Goal: Transaction & Acquisition: Obtain resource

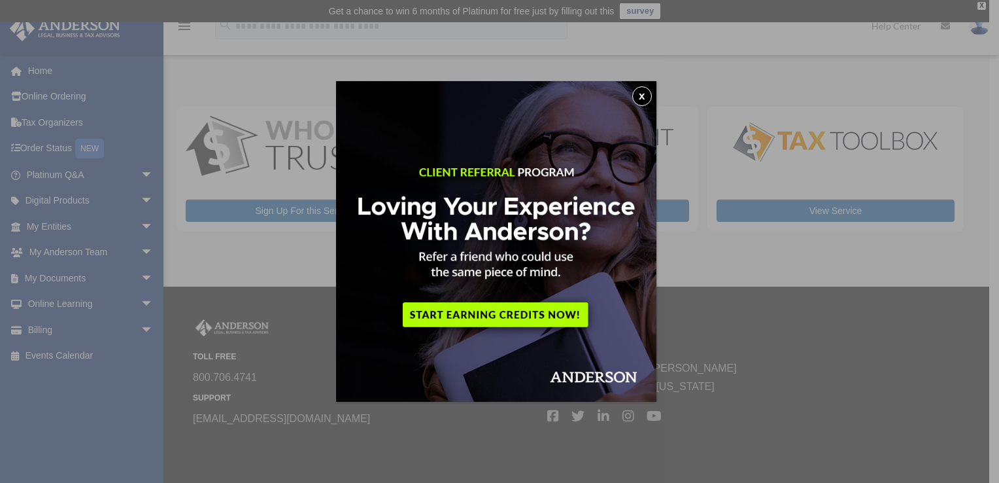
click at [645, 97] on button "x" at bounding box center [642, 96] width 20 height 20
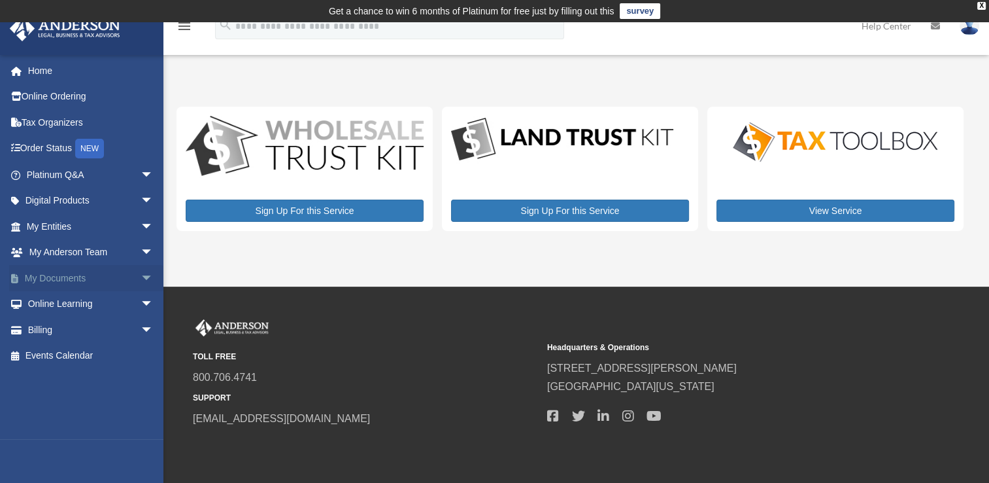
click at [55, 273] on link "My Documents arrow_drop_down" at bounding box center [91, 278] width 164 height 26
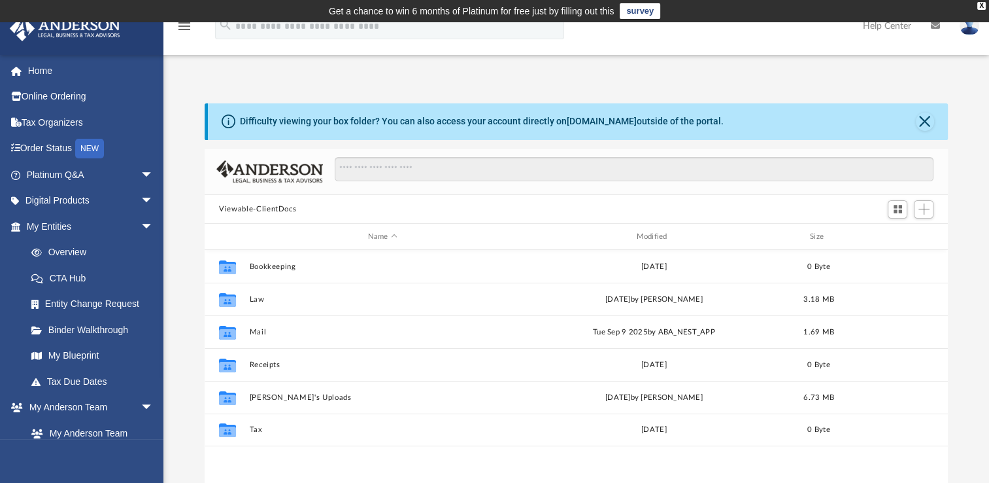
scroll to position [287, 732]
click at [81, 197] on link "Digital Products arrow_drop_down" at bounding box center [91, 201] width 164 height 26
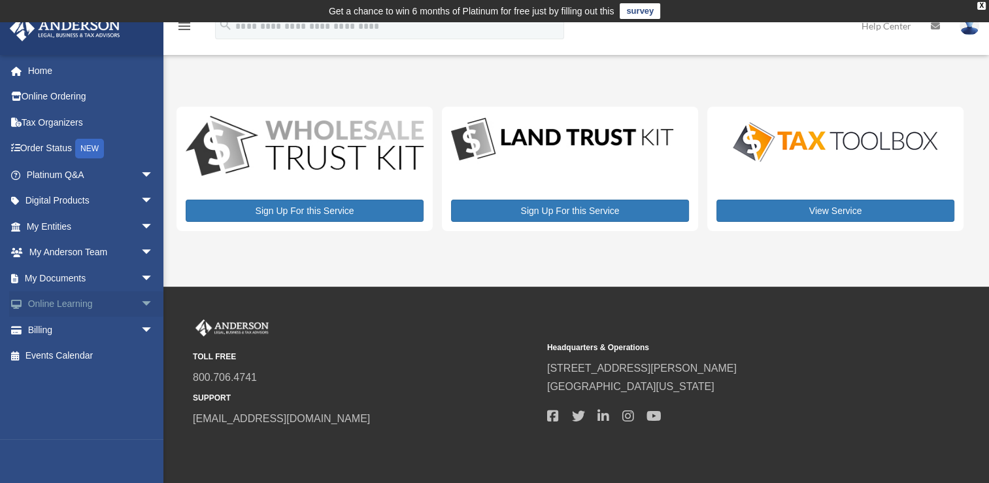
click at [71, 300] on link "Online Learning arrow_drop_down" at bounding box center [91, 304] width 164 height 26
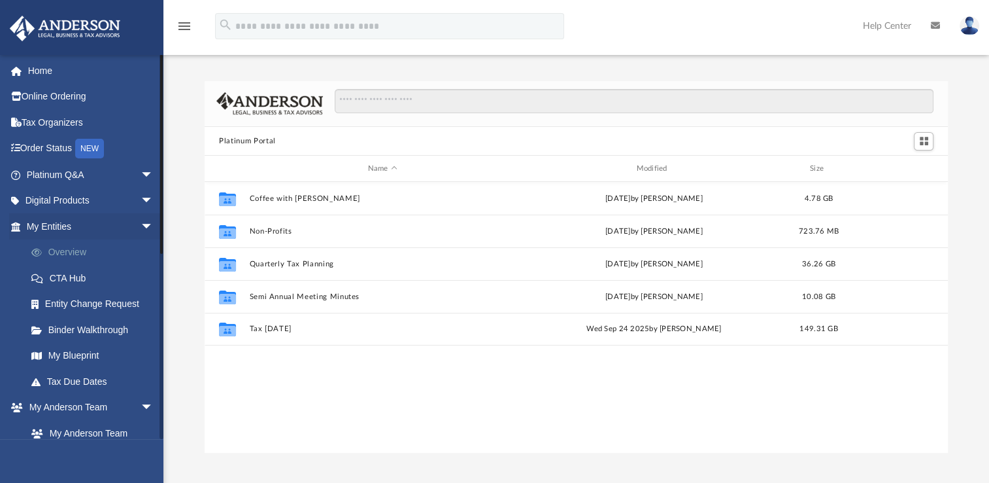
scroll to position [287, 732]
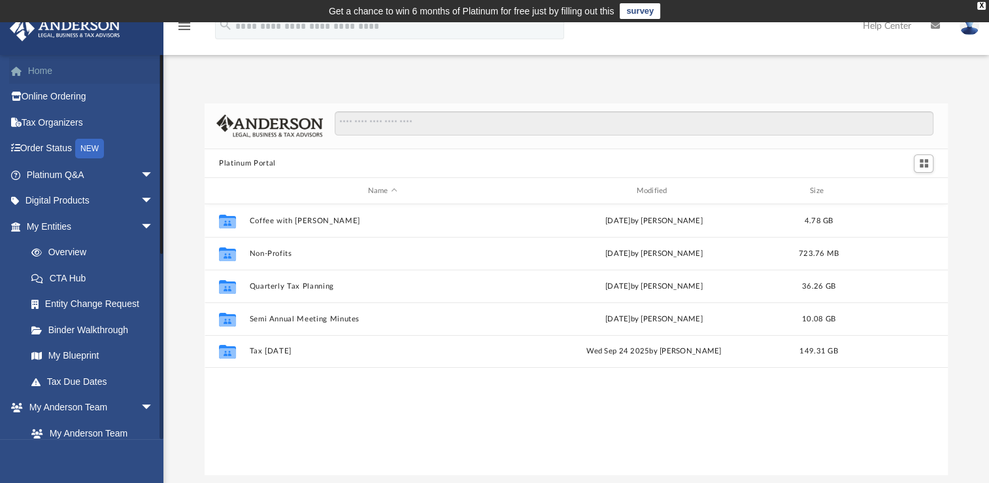
click at [46, 69] on link "Home" at bounding box center [91, 71] width 164 height 26
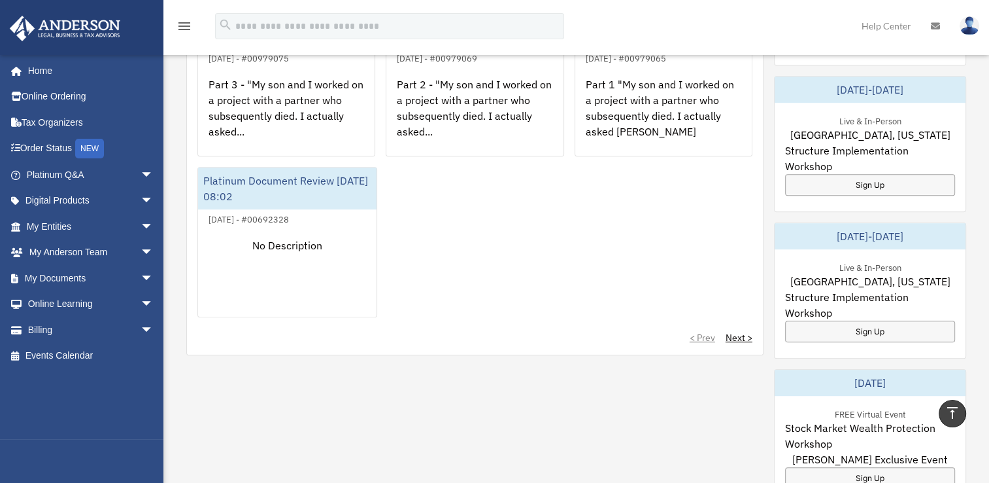
scroll to position [672, 0]
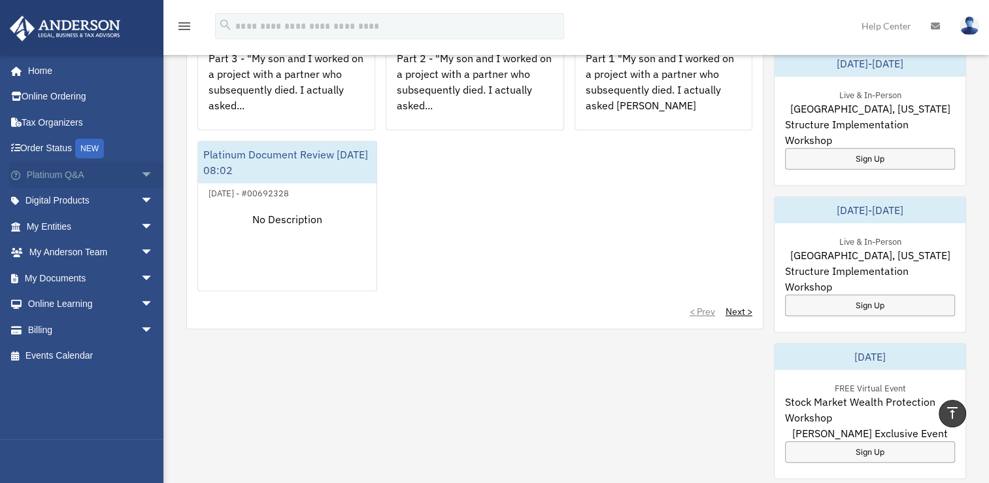
click at [52, 172] on link "Platinum Q&A arrow_drop_down" at bounding box center [91, 175] width 164 height 26
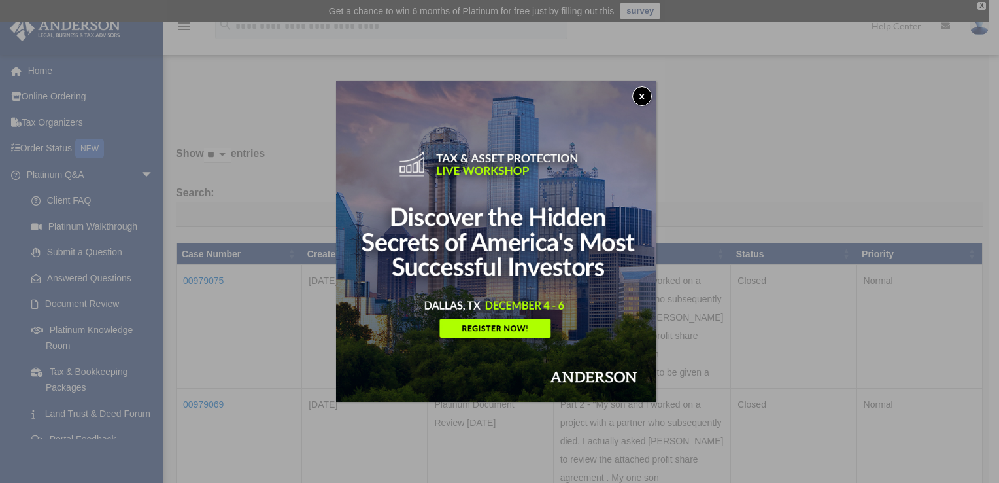
click at [640, 94] on button "x" at bounding box center [642, 96] width 20 height 20
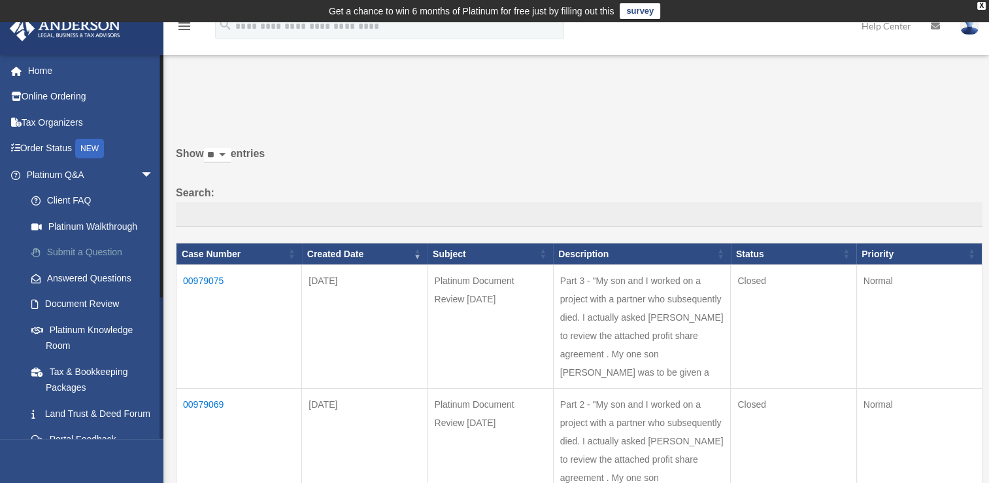
click at [57, 250] on link "Submit a Question" at bounding box center [95, 252] width 155 height 26
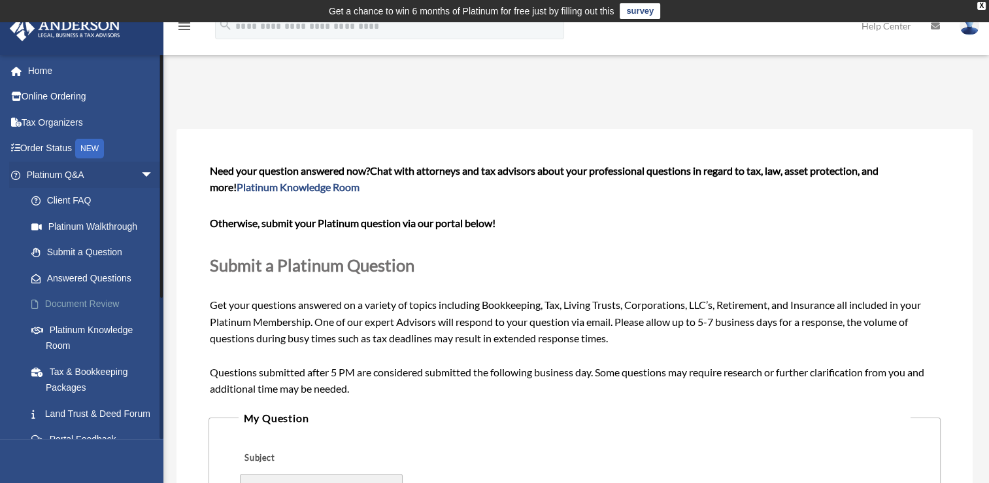
click at [86, 301] on link "Document Review" at bounding box center [95, 304] width 155 height 26
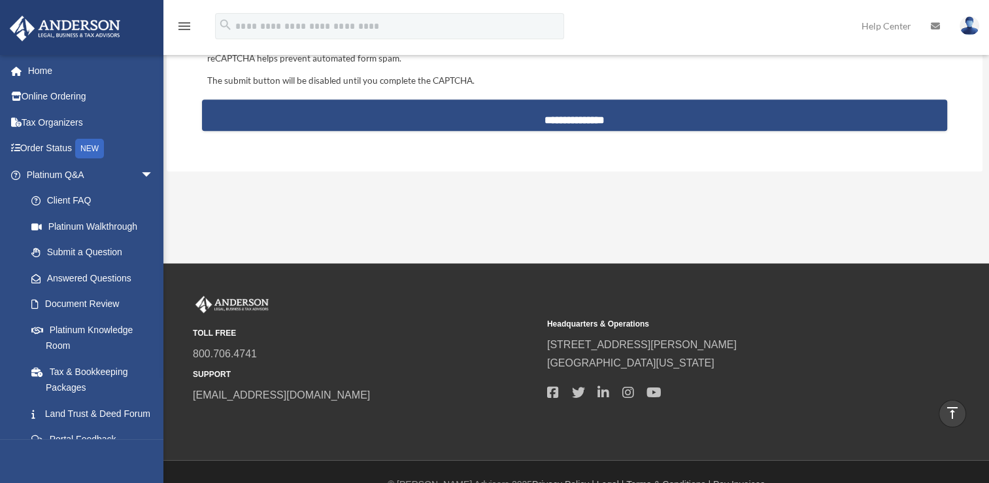
scroll to position [1413, 0]
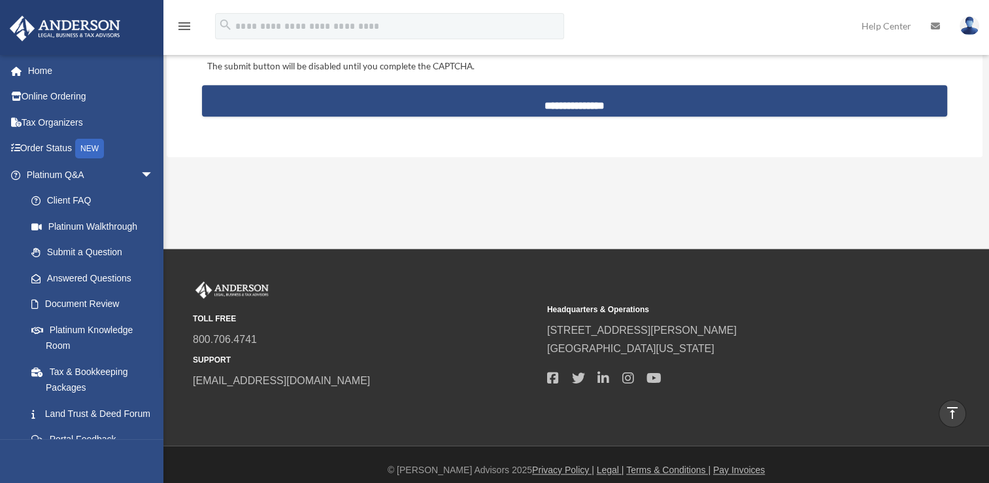
click at [892, 27] on link "Help Center" at bounding box center [886, 26] width 69 height 52
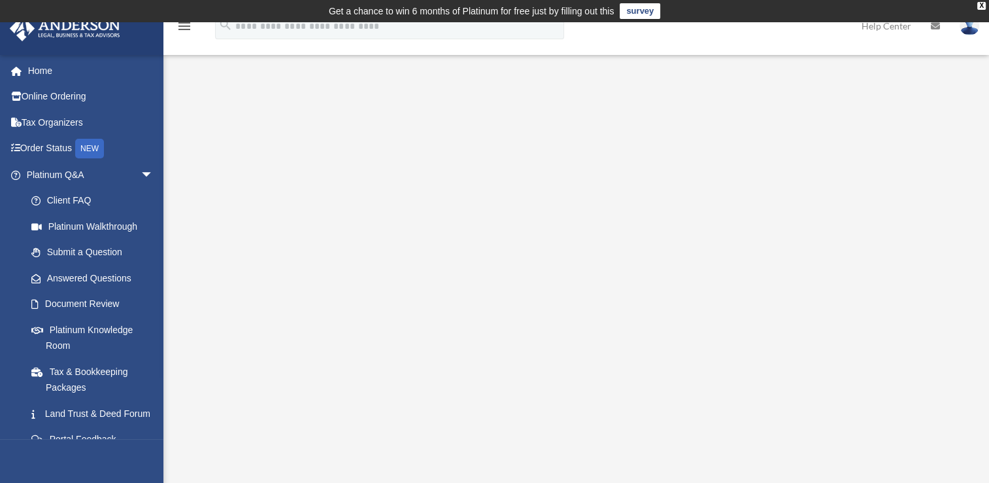
click at [184, 27] on icon "menu" at bounding box center [185, 26] width 16 height 16
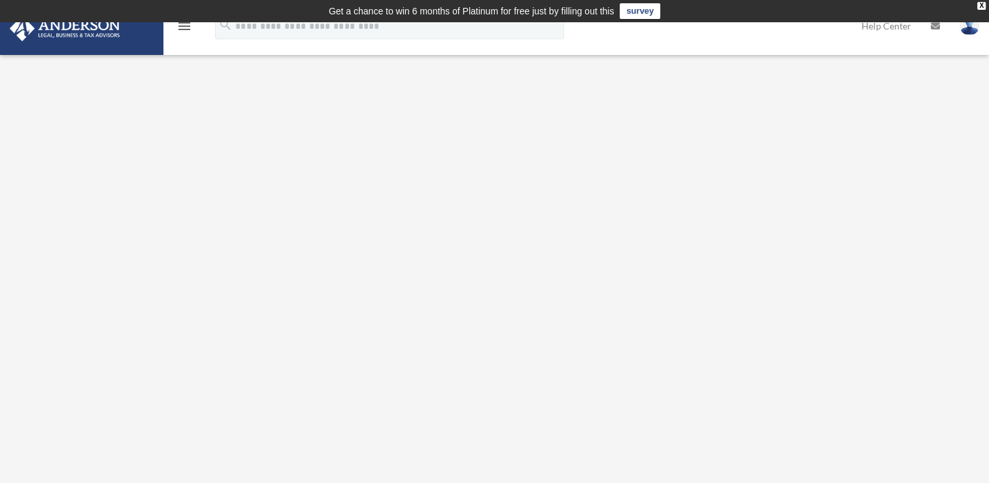
click at [128, 54] on link at bounding box center [81, 27] width 164 height 56
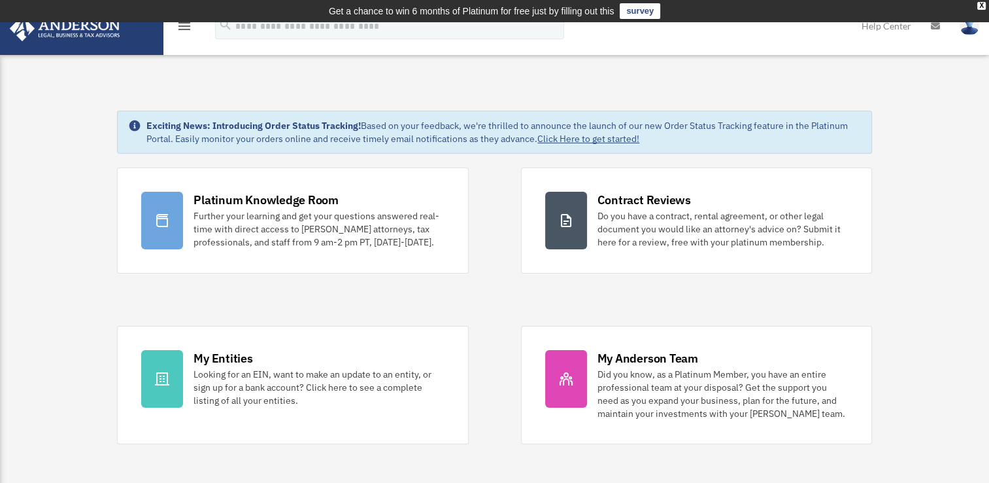
click at [184, 26] on icon "menu" at bounding box center [185, 26] width 16 height 16
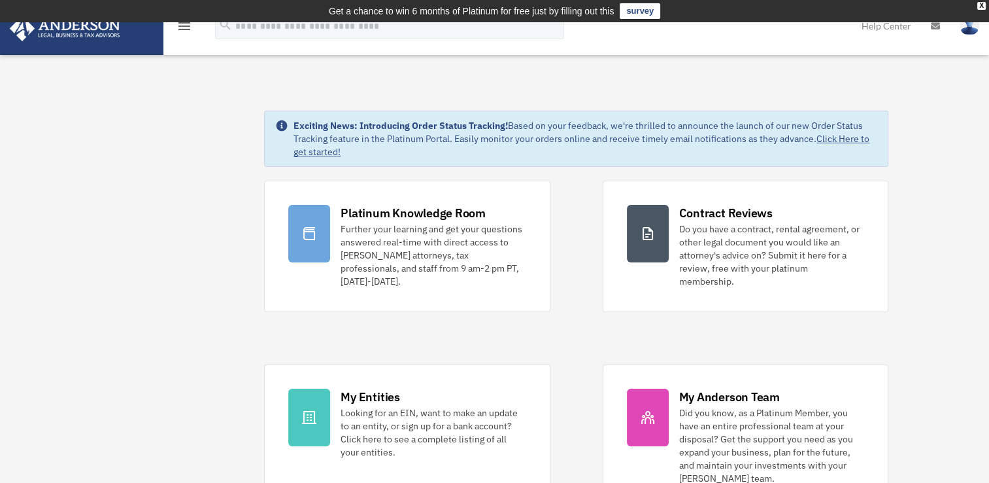
click at [100, 28] on img at bounding box center [65, 29] width 118 height 26
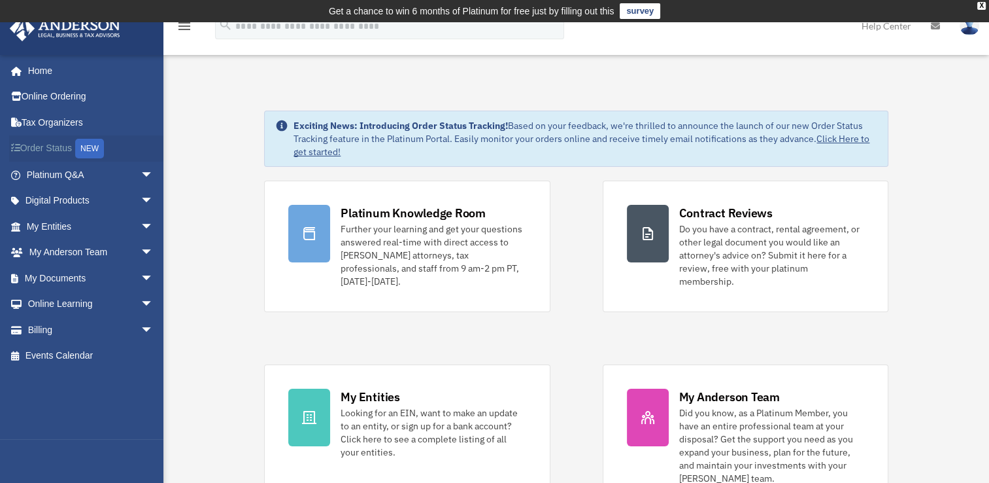
click at [36, 144] on link "Order Status NEW" at bounding box center [91, 148] width 164 height 27
click at [35, 65] on link "Home" at bounding box center [91, 71] width 164 height 26
click at [91, 195] on link "Digital Products arrow_drop_down" at bounding box center [91, 201] width 164 height 26
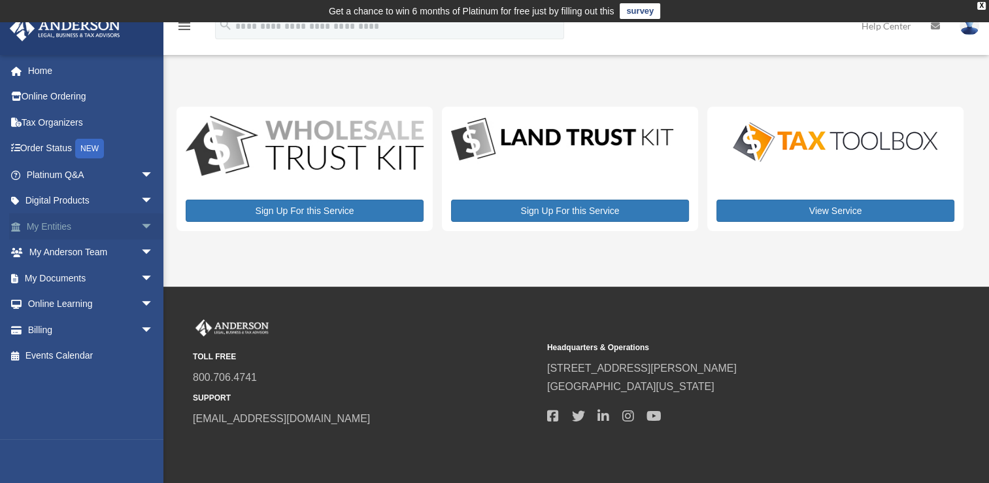
click at [141, 224] on span "arrow_drop_down" at bounding box center [154, 226] width 26 height 27
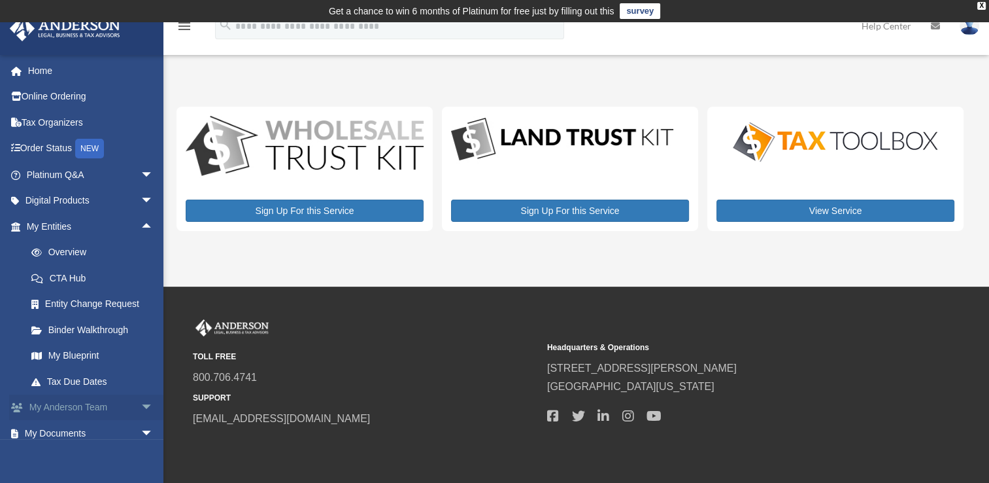
click at [115, 402] on link "My [PERSON_NAME] Team arrow_drop_down" at bounding box center [91, 407] width 164 height 26
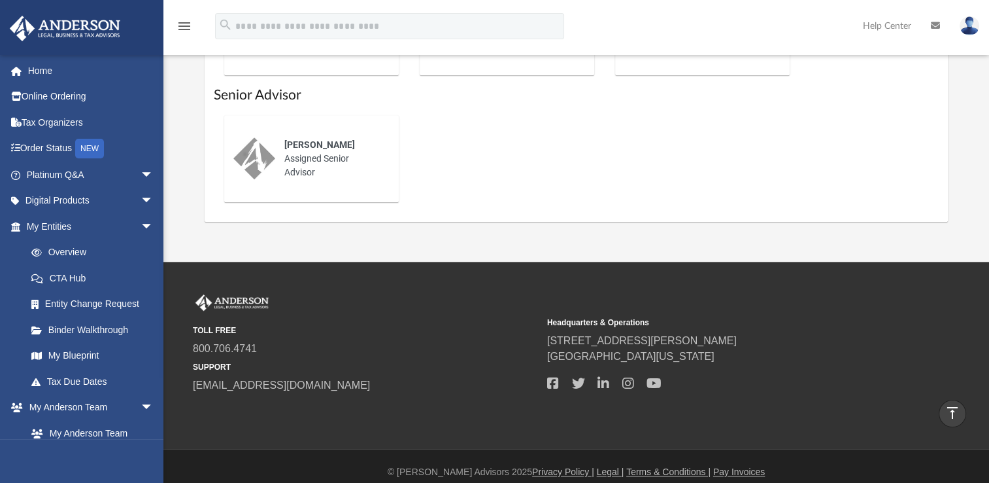
scroll to position [683, 0]
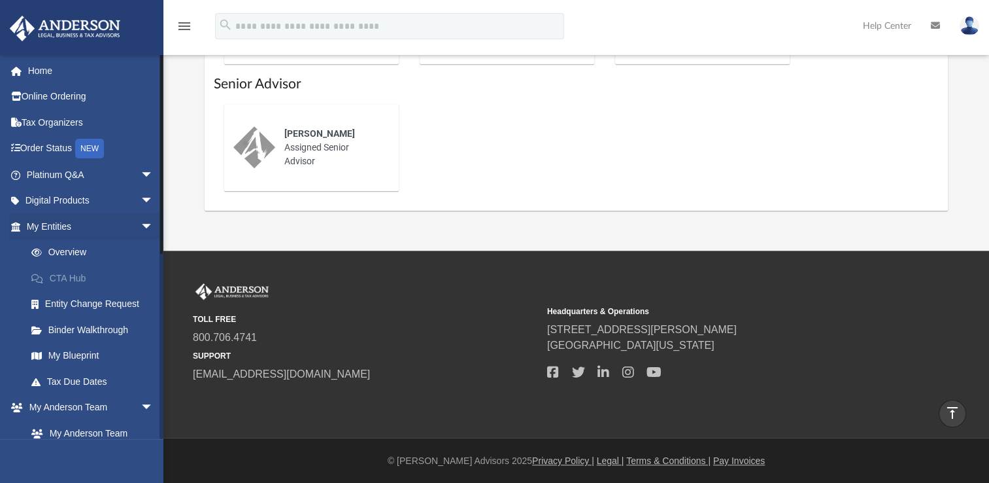
click at [63, 272] on link "CTA Hub" at bounding box center [95, 278] width 155 height 26
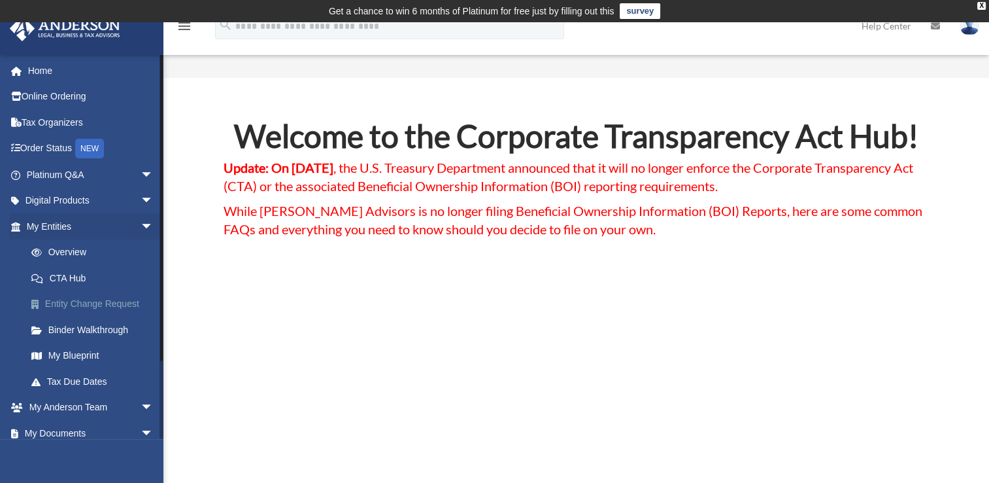
click at [86, 303] on link "Entity Change Request" at bounding box center [95, 304] width 155 height 26
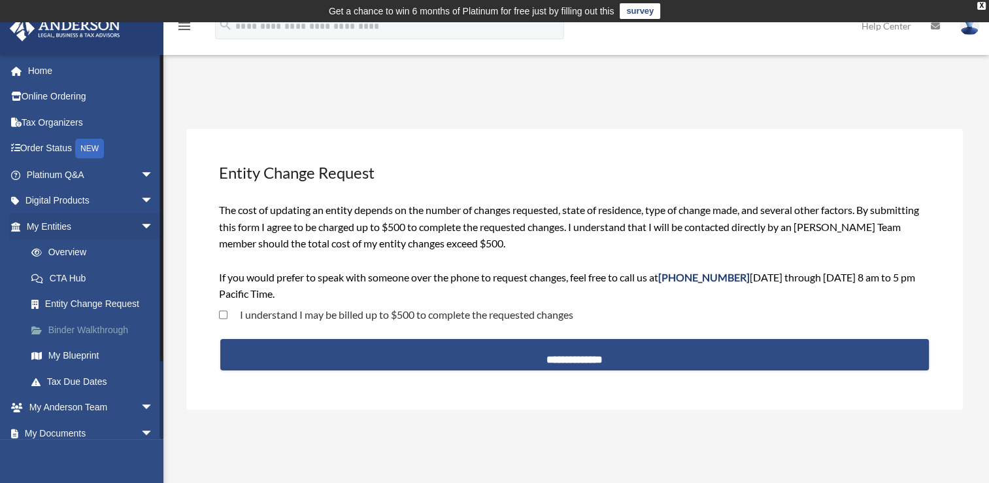
click at [73, 325] on link "Binder Walkthrough" at bounding box center [95, 330] width 155 height 26
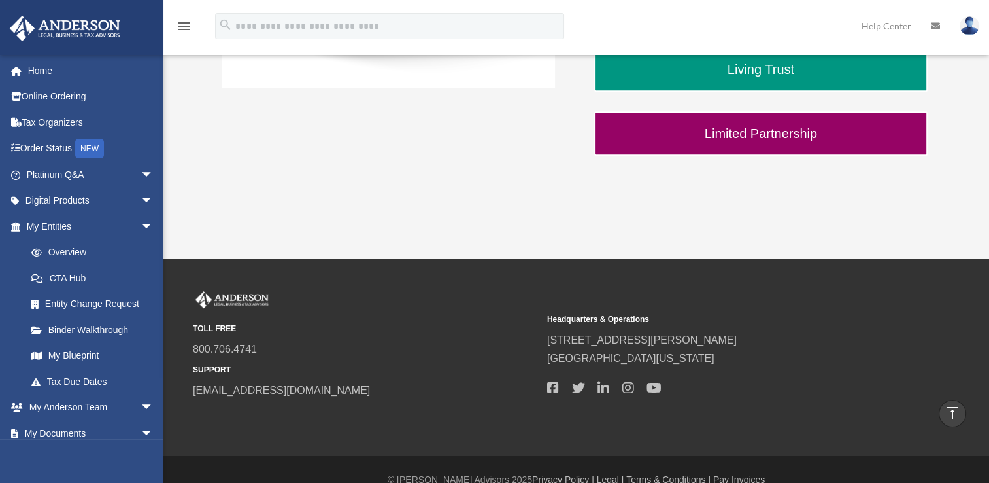
scroll to position [549, 0]
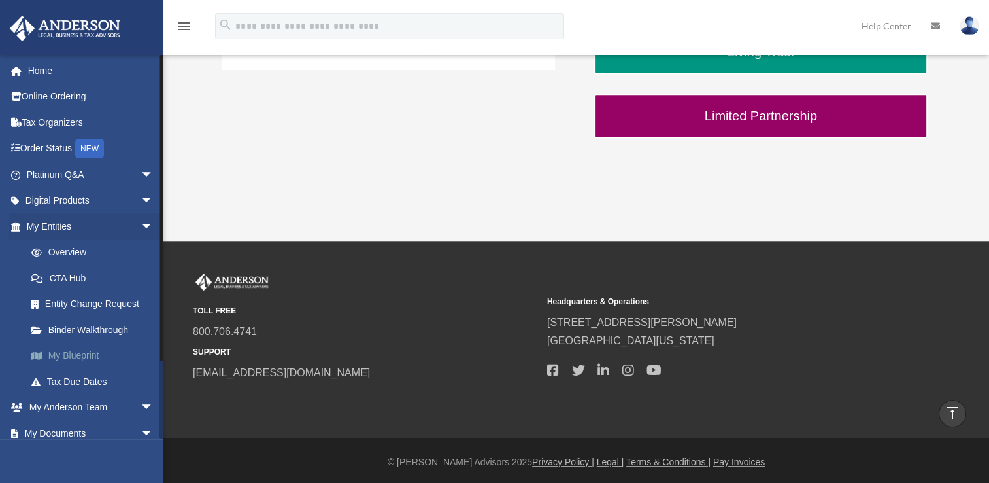
click at [82, 351] on link "My Blueprint" at bounding box center [95, 356] width 155 height 26
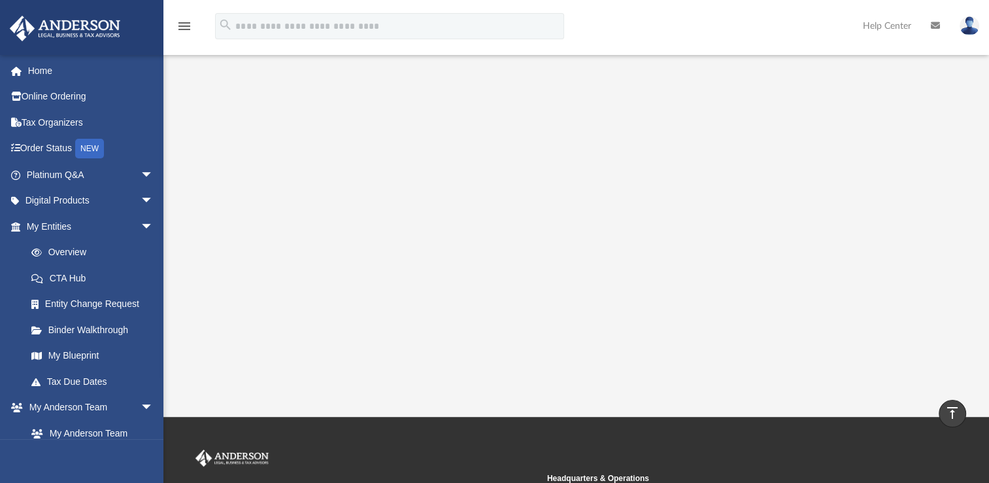
scroll to position [262, 0]
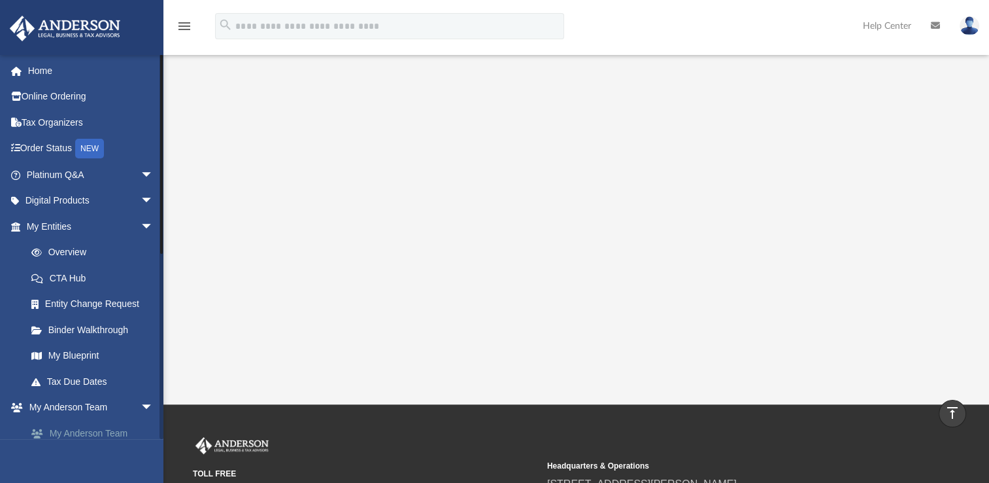
click at [84, 426] on link "My Anderson Team" at bounding box center [95, 433] width 155 height 26
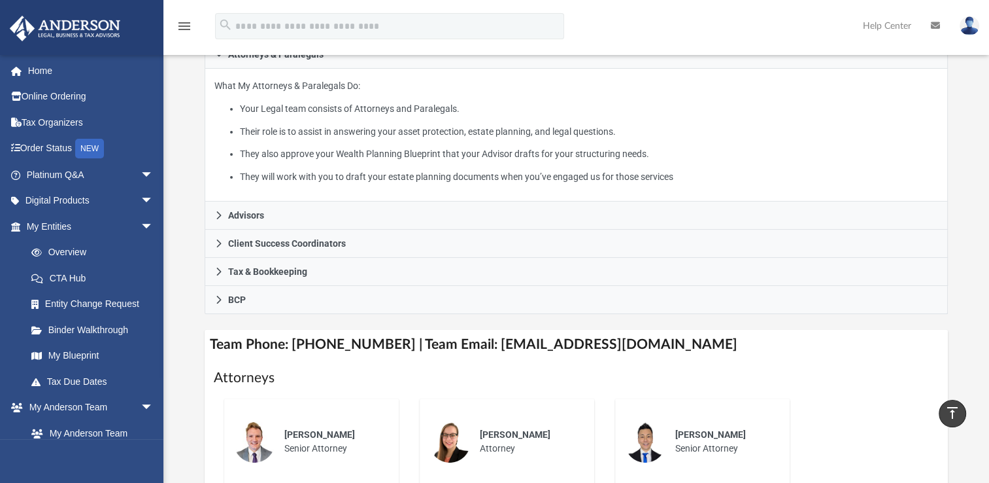
scroll to position [683, 0]
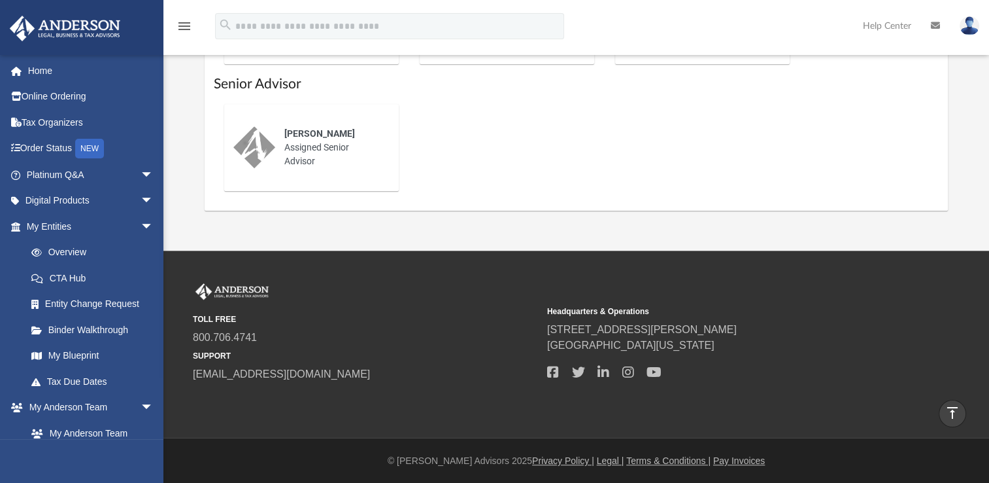
scroll to position [262, 0]
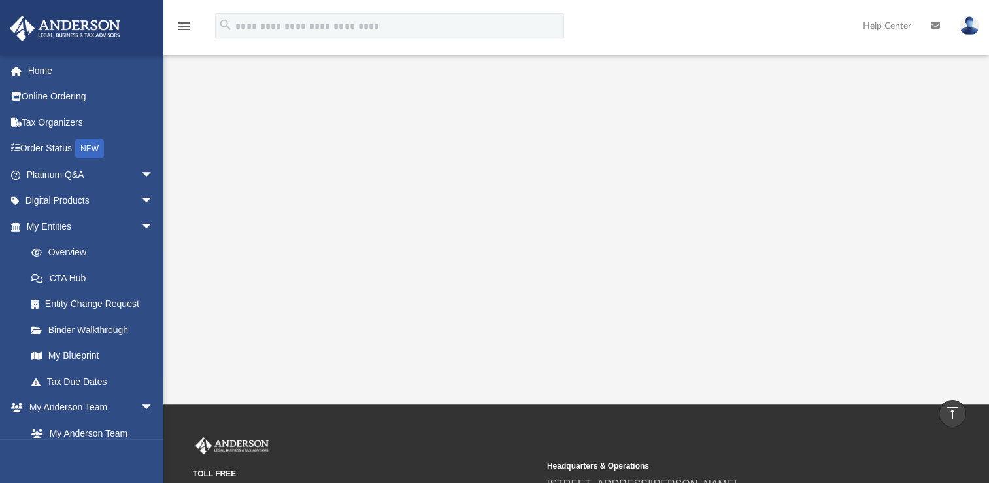
click at [186, 27] on icon "menu" at bounding box center [185, 26] width 16 height 16
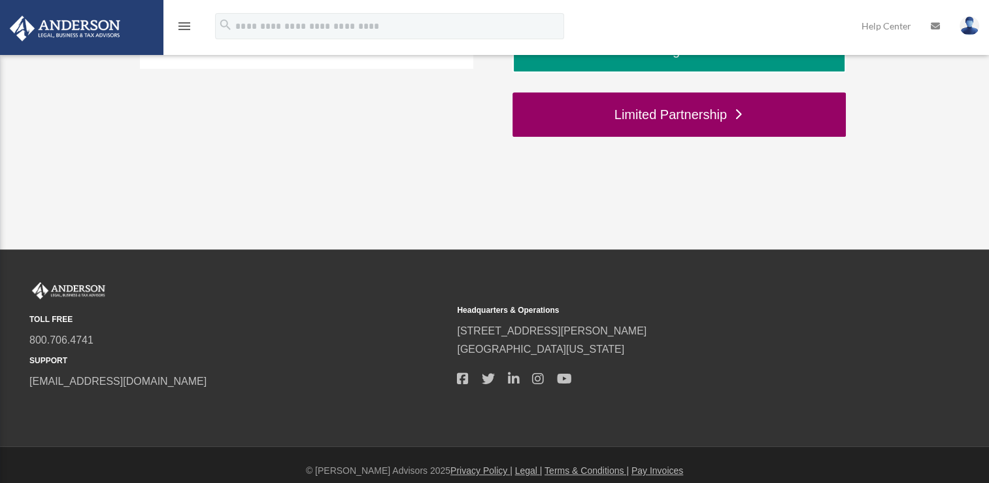
scroll to position [565, 0]
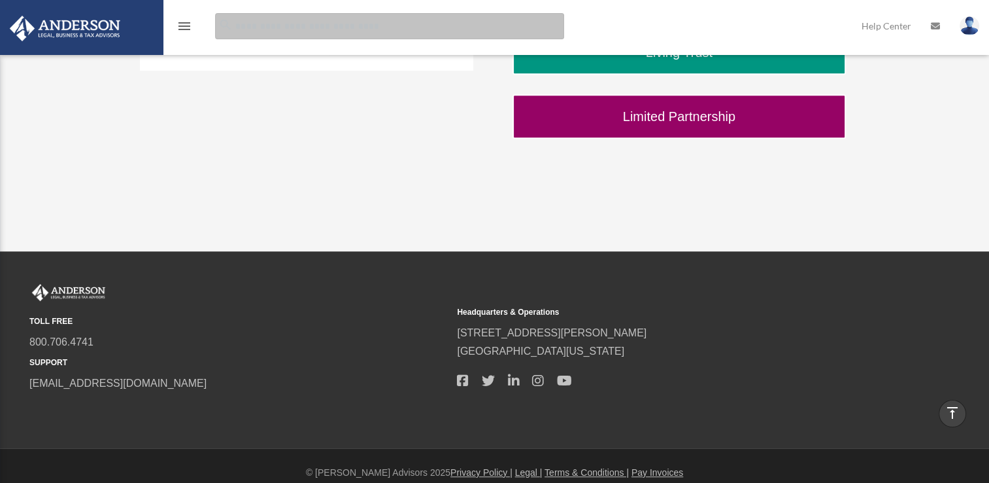
click at [322, 29] on input "search" at bounding box center [389, 26] width 349 height 26
type input "**********"
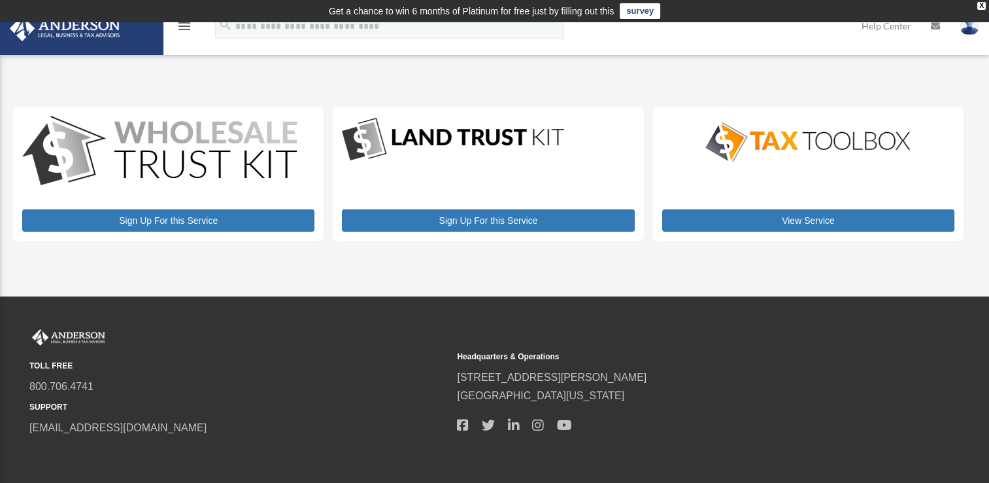
click at [966, 32] on img at bounding box center [970, 25] width 20 height 19
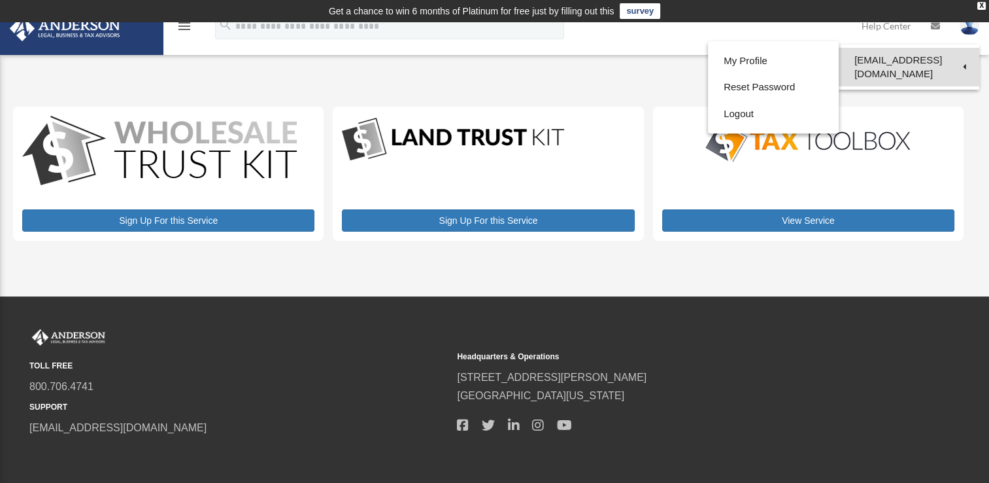
click at [959, 60] on link "[EMAIL_ADDRESS][DOMAIN_NAME]" at bounding box center [909, 67] width 141 height 39
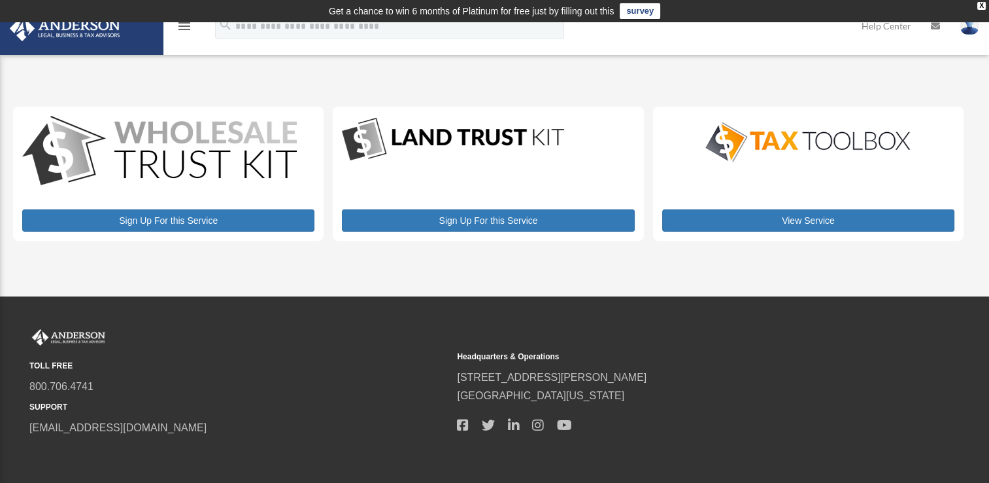
click at [959, 60] on div "My Services robertkhotchkiss@aol.com Sign Out robertkhotchkiss@aol.com Home Onl…" at bounding box center [494, 159] width 989 height 274
click at [971, 26] on img at bounding box center [970, 25] width 20 height 19
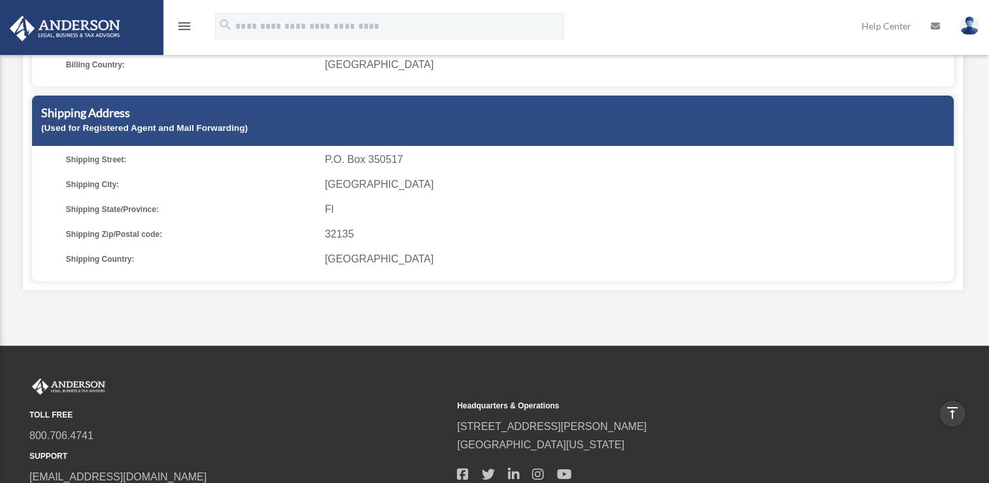
scroll to position [482, 0]
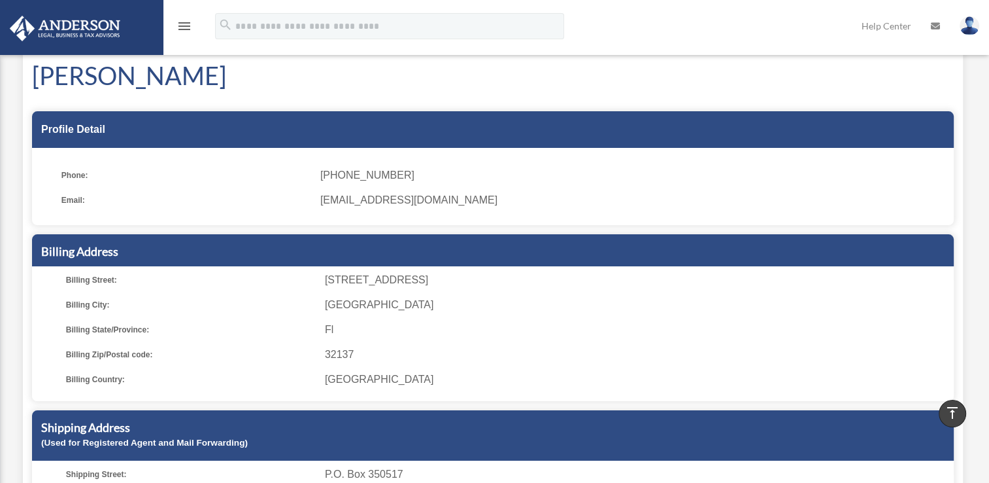
scroll to position [0, 0]
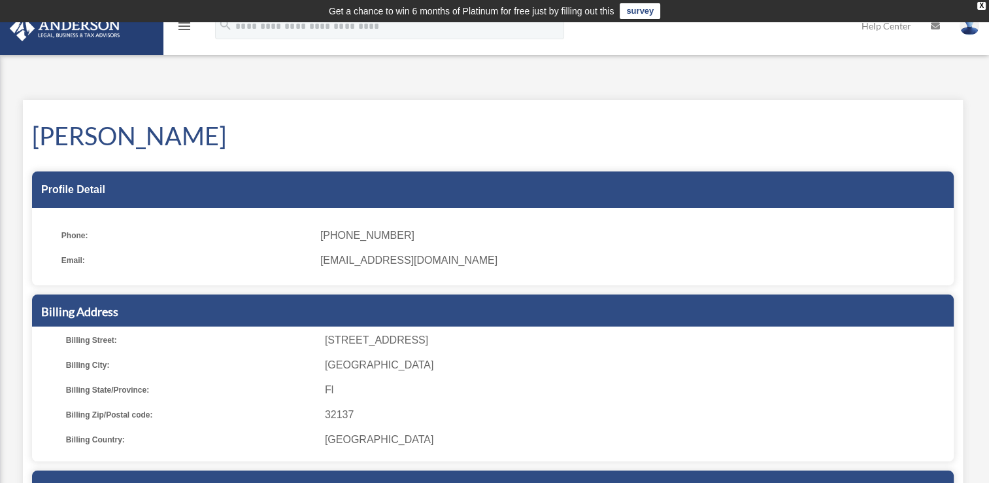
click at [184, 29] on icon "menu" at bounding box center [185, 26] width 16 height 16
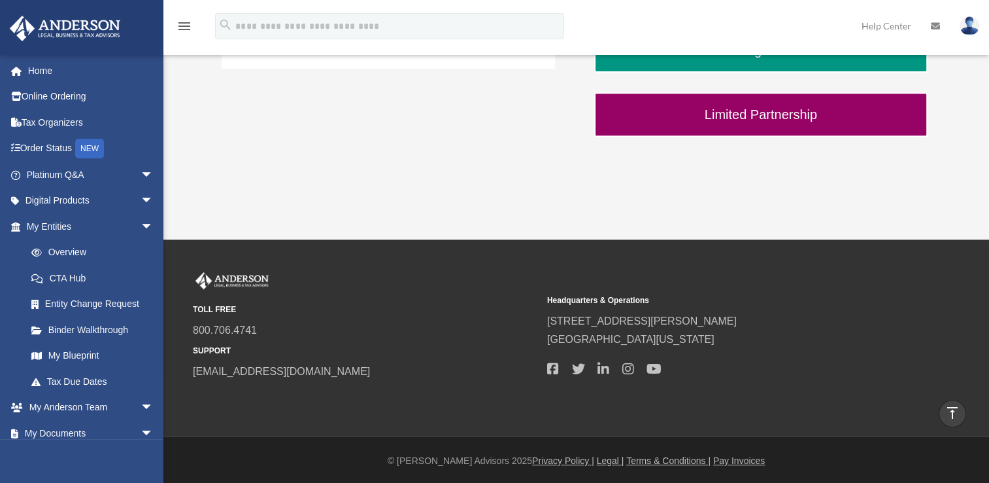
scroll to position [549, 0]
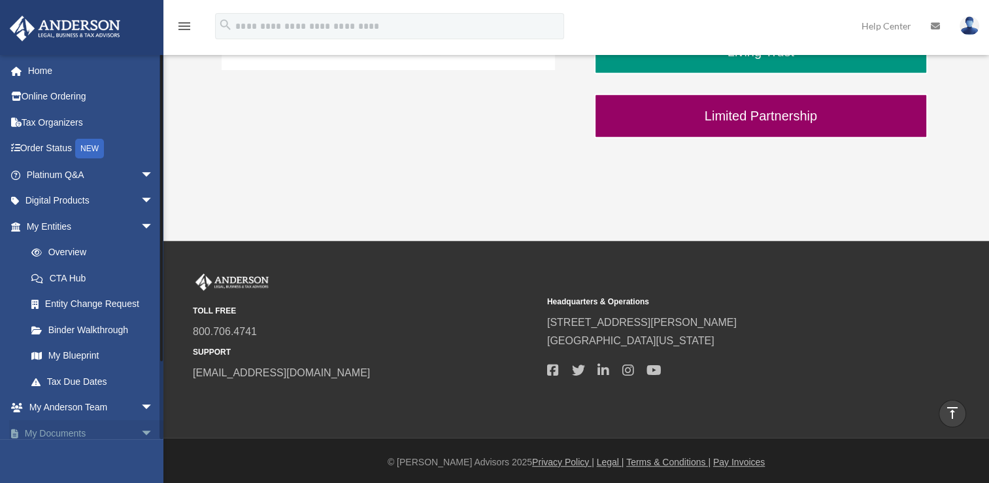
click at [54, 428] on link "My Documents arrow_drop_down" at bounding box center [91, 433] width 164 height 26
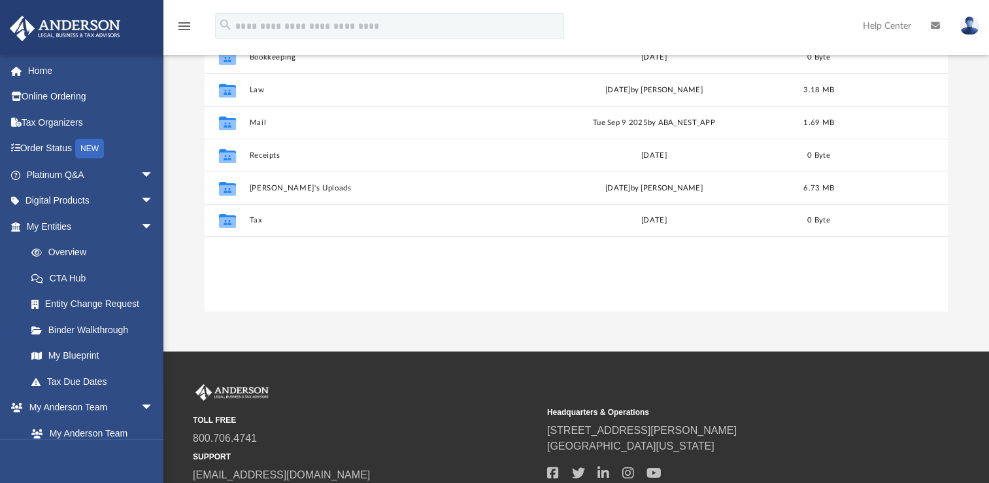
scroll to position [227, 0]
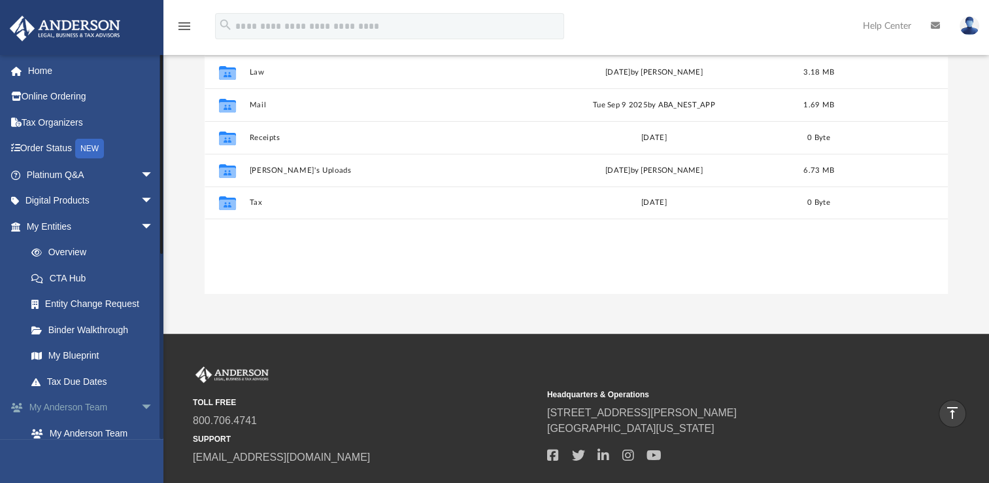
click at [141, 405] on span "arrow_drop_down" at bounding box center [154, 407] width 26 height 27
click at [141, 430] on span "arrow_drop_down" at bounding box center [154, 433] width 26 height 27
click at [83, 429] on link "My Documents arrow_drop_up" at bounding box center [91, 433] width 164 height 26
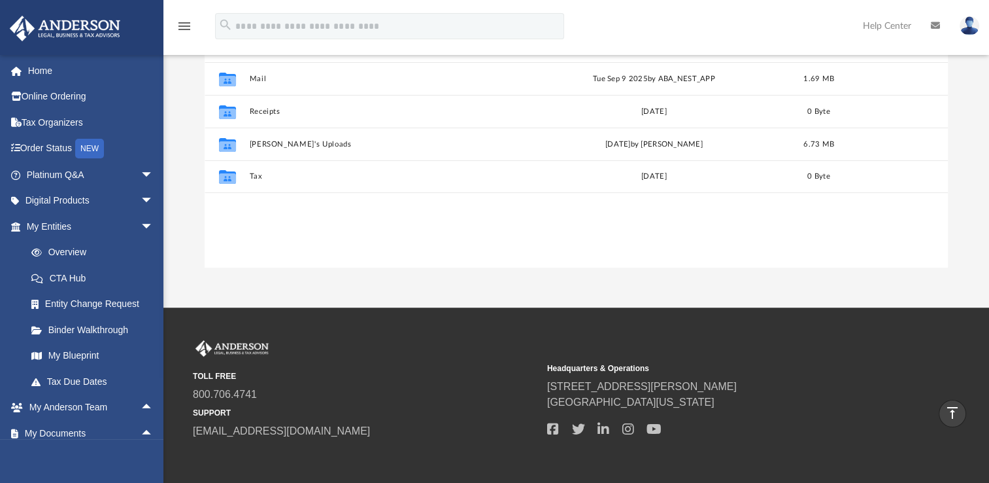
scroll to position [311, 0]
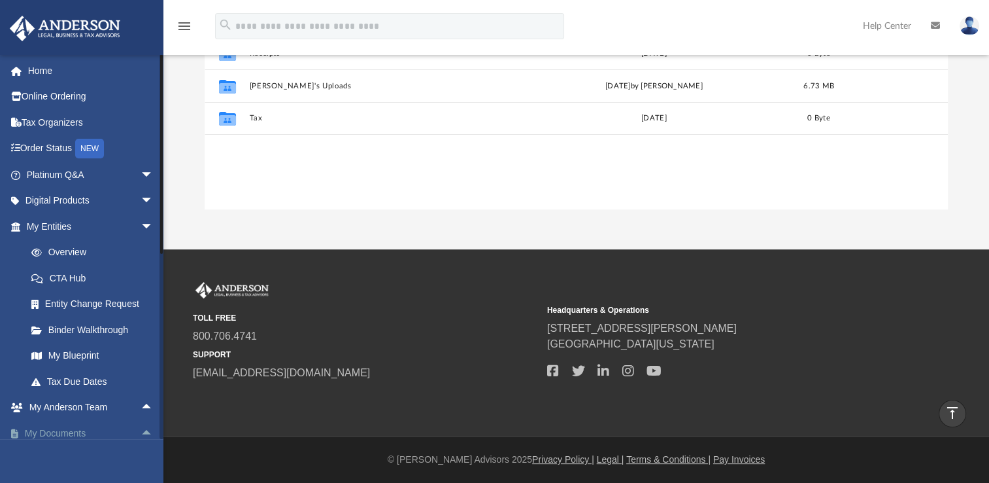
click at [71, 431] on link "My Documents arrow_drop_up" at bounding box center [91, 433] width 164 height 26
click at [29, 431] on link "My Documents arrow_drop_up" at bounding box center [91, 433] width 164 height 26
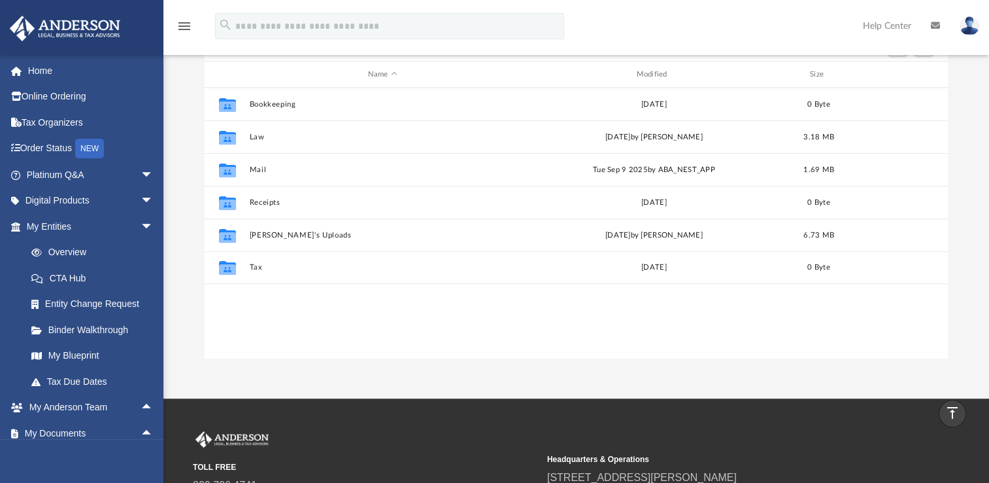
scroll to position [93, 0]
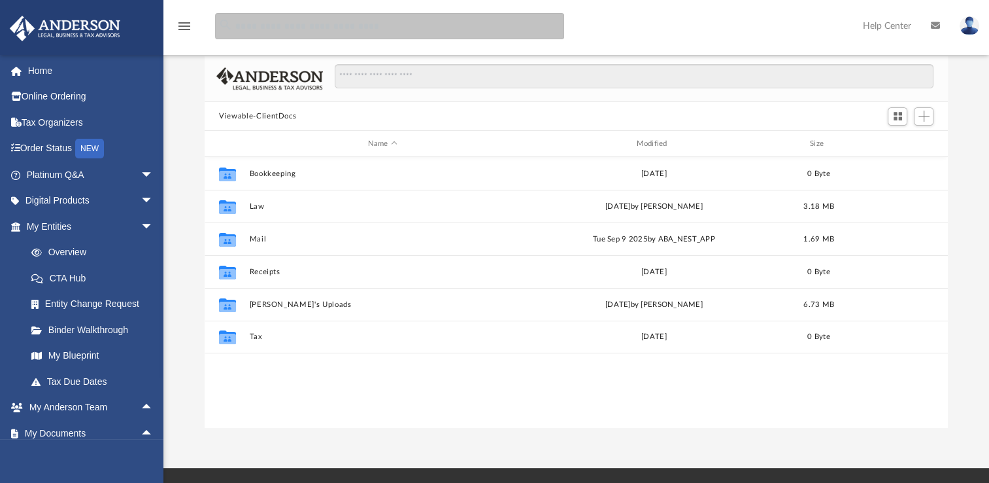
click at [302, 26] on input "search" at bounding box center [389, 26] width 349 height 26
type input "******"
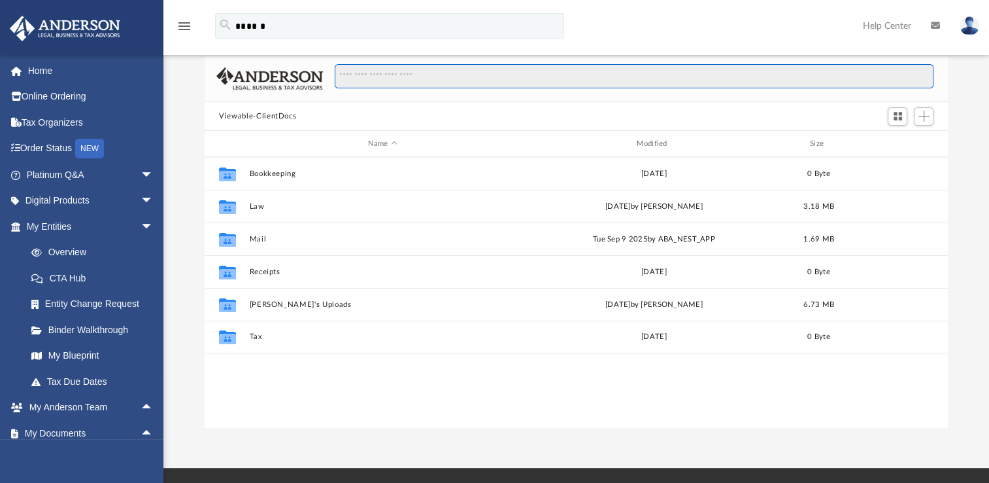
click at [351, 77] on input "Search files and folders" at bounding box center [634, 76] width 599 height 25
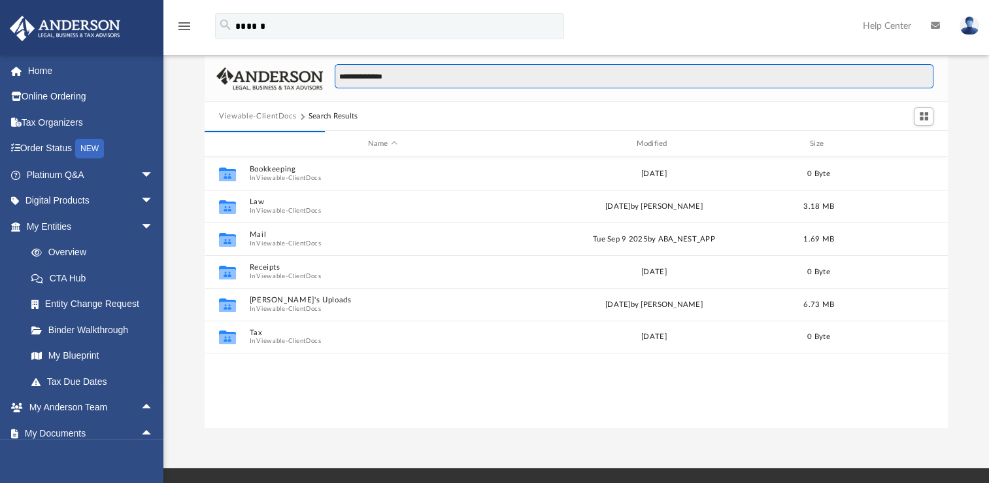
type input "**********"
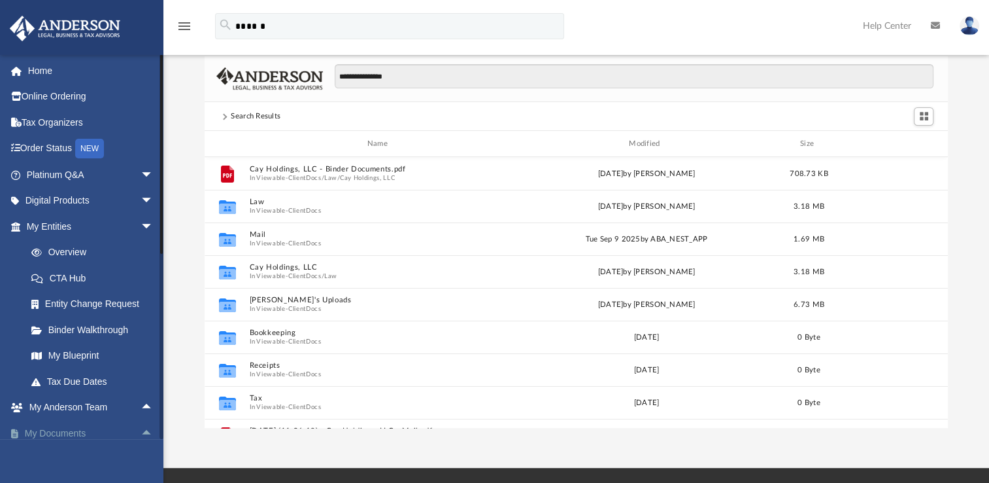
click at [84, 428] on link "My Documents arrow_drop_up" at bounding box center [91, 433] width 164 height 26
click at [942, 413] on div "Scroll to top vertical_align_top" at bounding box center [952, 413] width 27 height 27
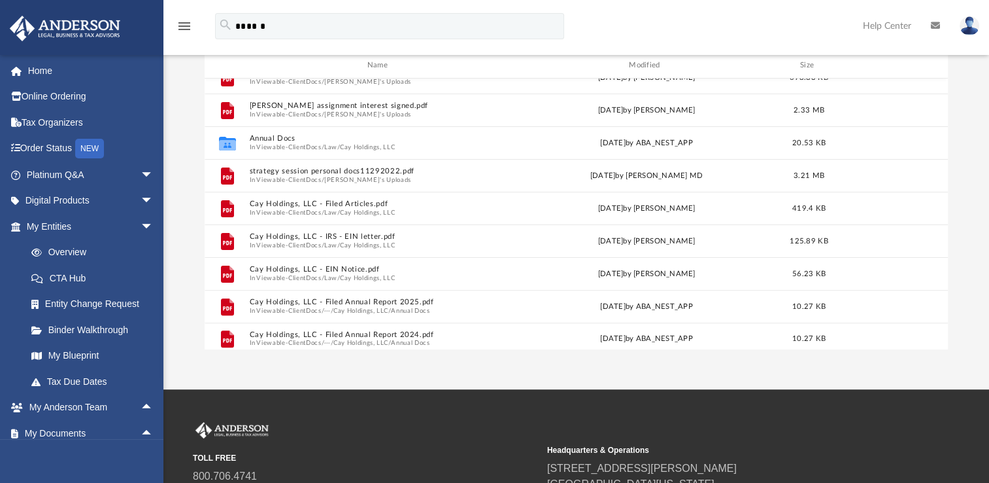
scroll to position [416, 0]
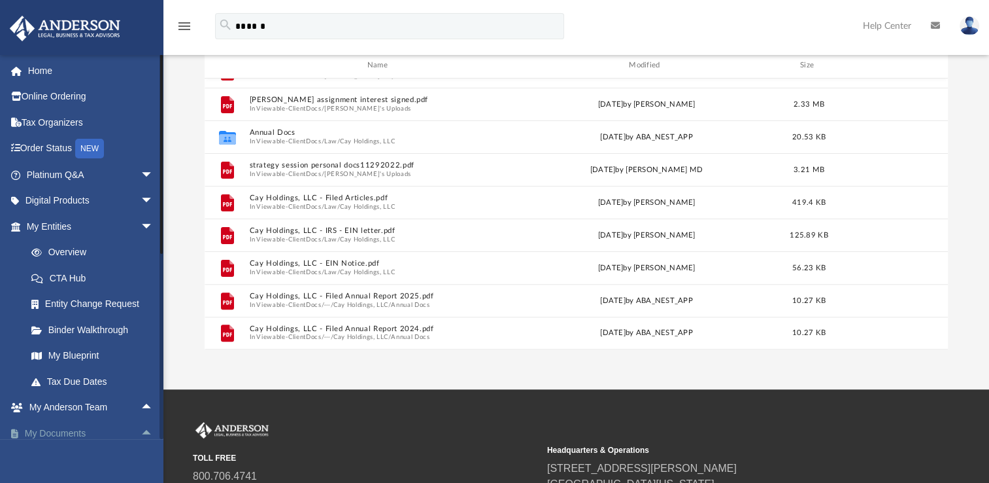
click at [69, 434] on link "My Documents arrow_drop_up" at bounding box center [91, 433] width 164 height 26
click at [141, 431] on span "arrow_drop_up" at bounding box center [154, 433] width 26 height 27
click at [141, 431] on span "arrow_drop_down" at bounding box center [154, 433] width 26 height 27
click at [141, 431] on span "arrow_drop_up" at bounding box center [154, 433] width 26 height 27
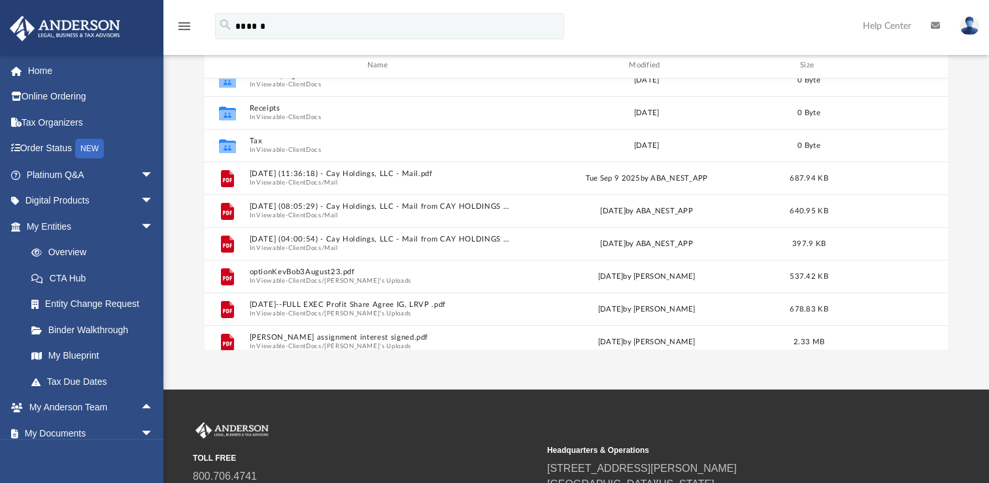
scroll to position [0, 0]
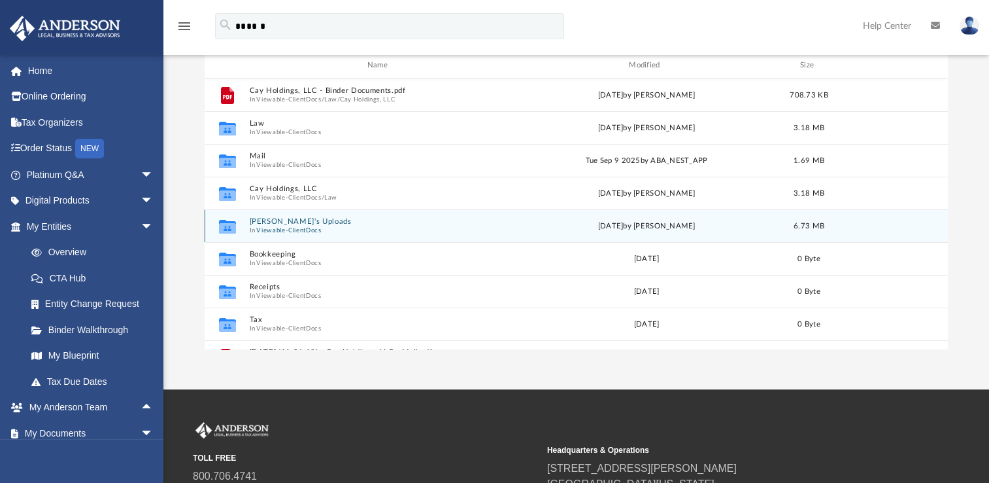
click at [933, 209] on div "Collaborated Folder Robert's Uploads In Viewable-ClientDocs Tue May 20 2025 by …" at bounding box center [577, 225] width 744 height 33
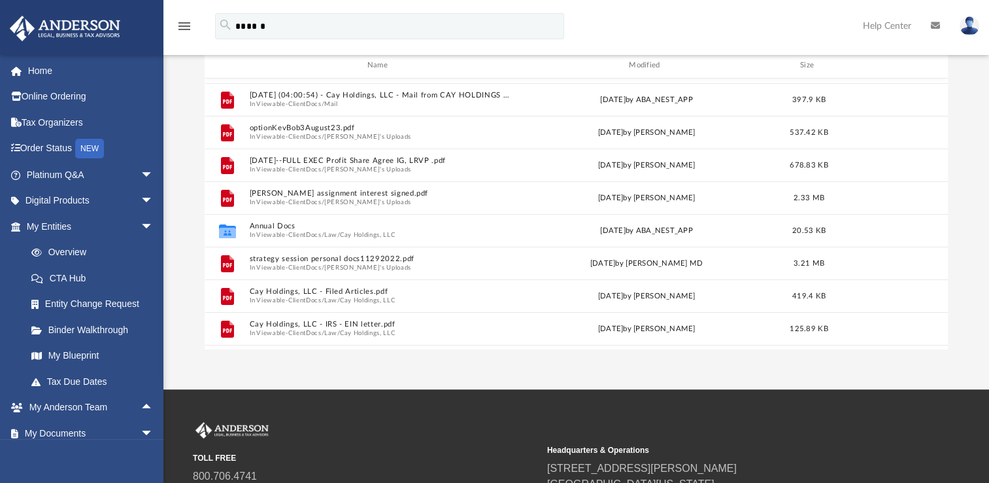
scroll to position [416, 0]
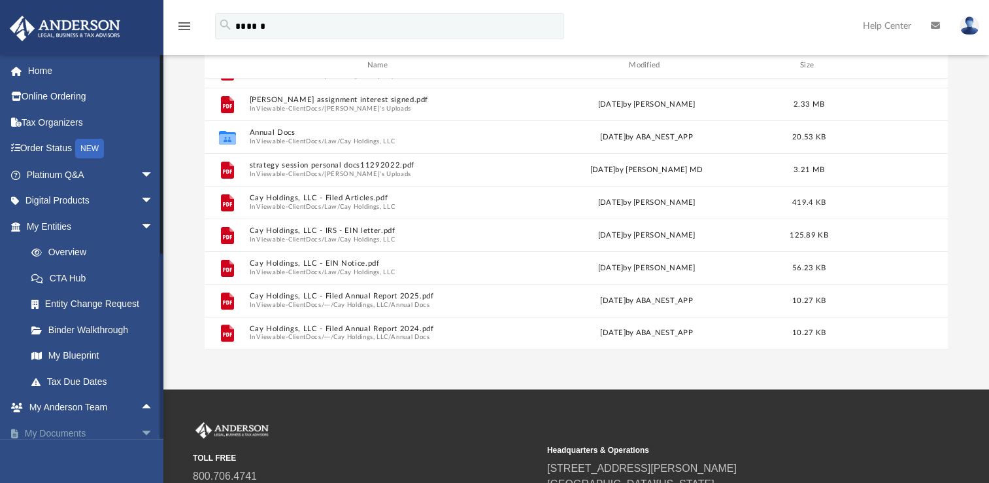
click at [61, 430] on link "My Documents arrow_drop_down" at bounding box center [91, 433] width 164 height 26
click at [141, 430] on span "arrow_drop_down" at bounding box center [154, 433] width 26 height 27
click at [18, 429] on span at bounding box center [21, 433] width 7 height 9
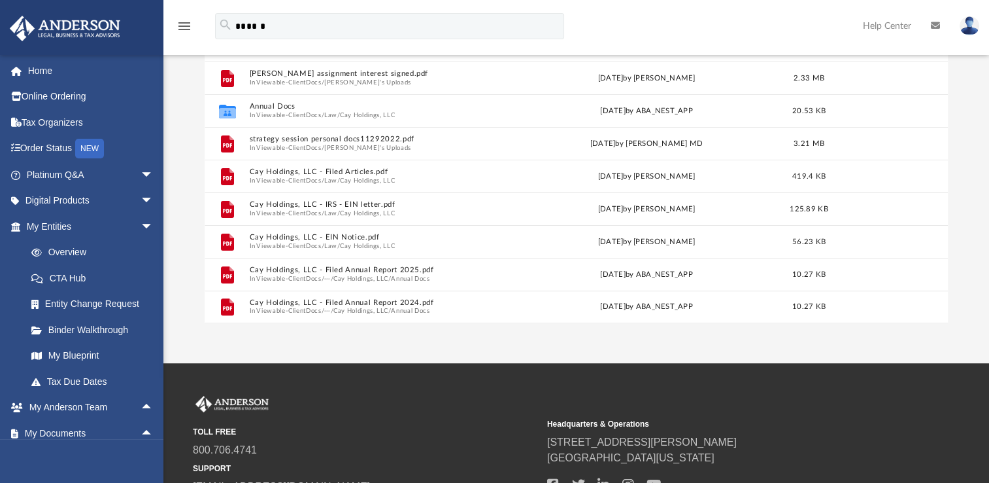
scroll to position [311, 0]
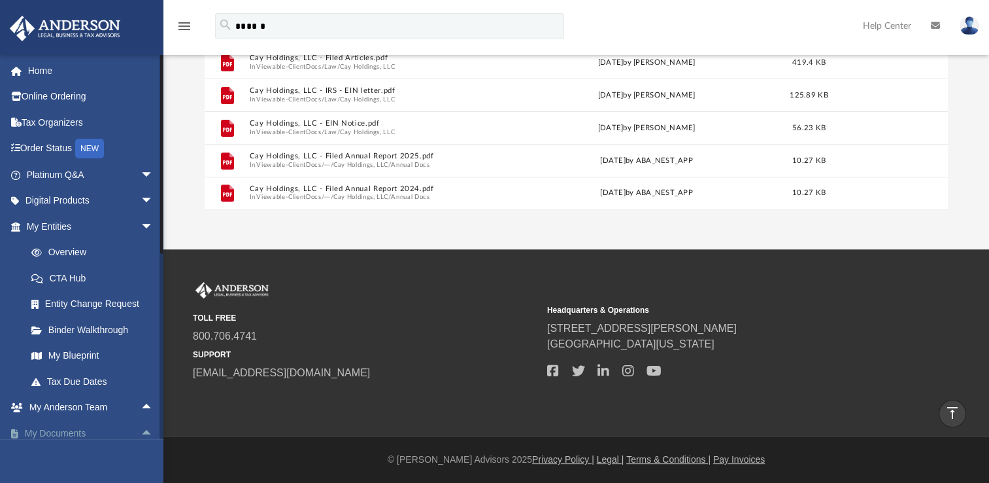
click at [61, 433] on link "My Documents arrow_drop_up" at bounding box center [91, 433] width 164 height 26
click at [18, 428] on link "My Documents arrow_drop_up" at bounding box center [91, 433] width 164 height 26
click at [45, 431] on link "My Documents arrow_drop_up" at bounding box center [91, 433] width 164 height 26
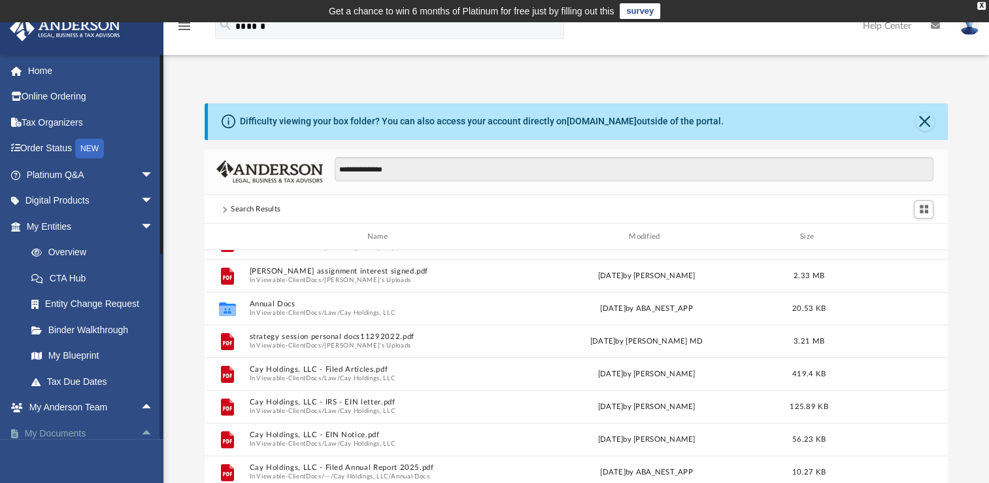
click at [141, 430] on span "arrow_drop_up" at bounding box center [154, 433] width 26 height 27
click at [141, 430] on span "arrow_drop_down" at bounding box center [154, 433] width 26 height 27
click at [141, 430] on span "arrow_drop_up" at bounding box center [154, 433] width 26 height 27
click at [141, 430] on span "arrow_drop_down" at bounding box center [154, 433] width 26 height 27
click at [61, 434] on link "My Documents arrow_drop_up" at bounding box center [91, 433] width 164 height 26
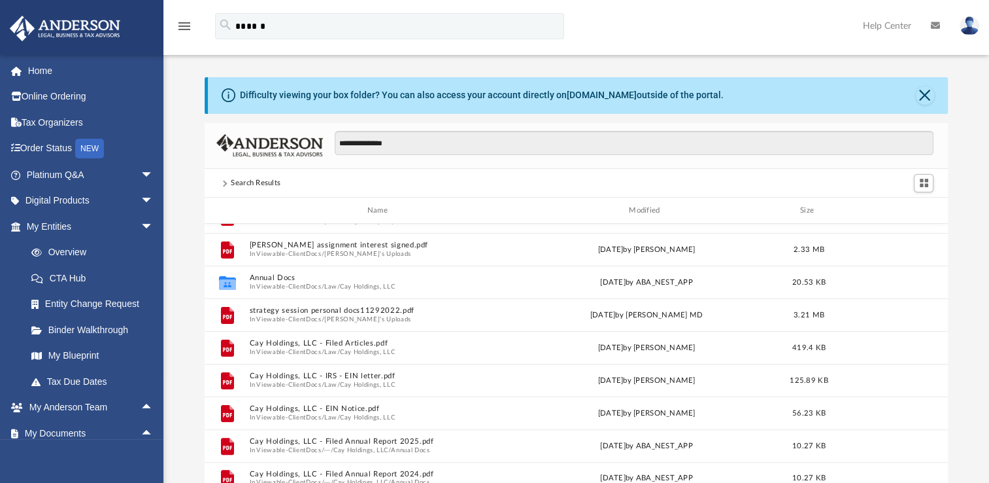
scroll to position [61, 0]
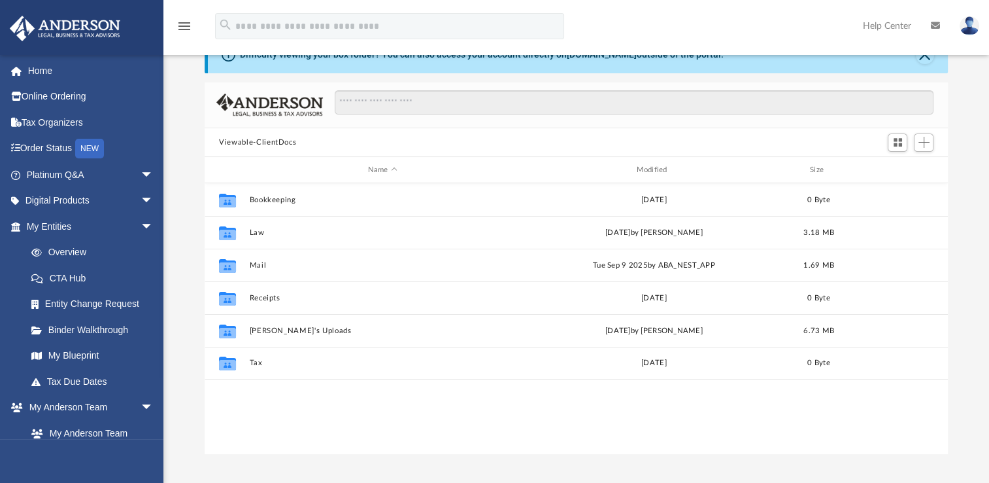
scroll to position [61, 0]
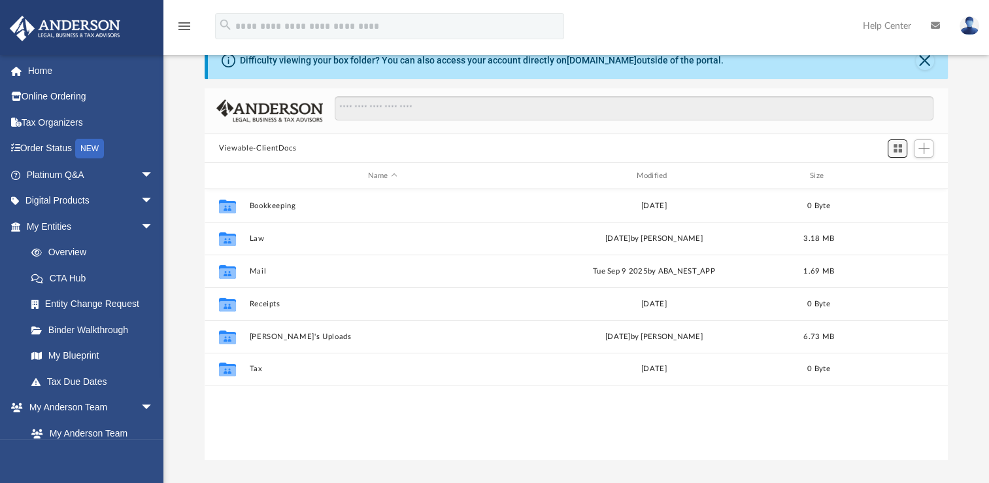
click at [899, 153] on button "Switch to Grid View" at bounding box center [898, 148] width 20 height 18
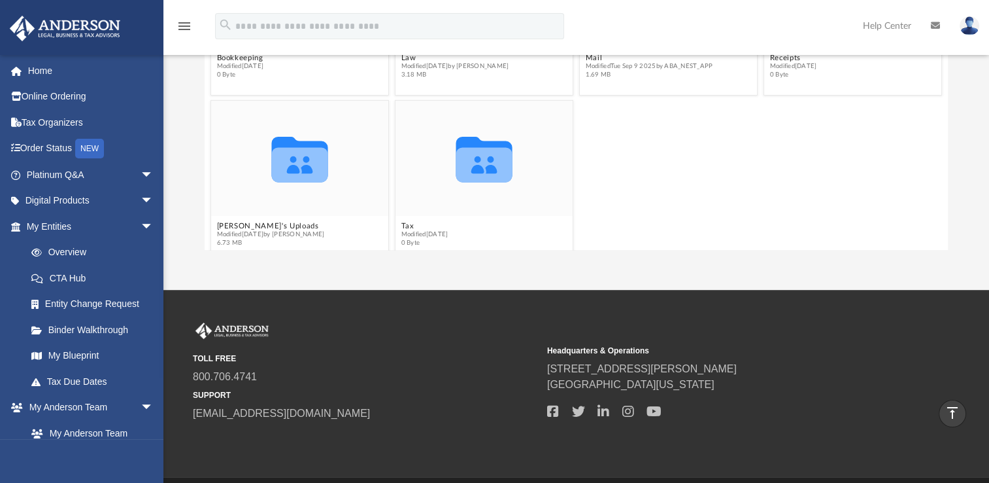
scroll to position [44, 0]
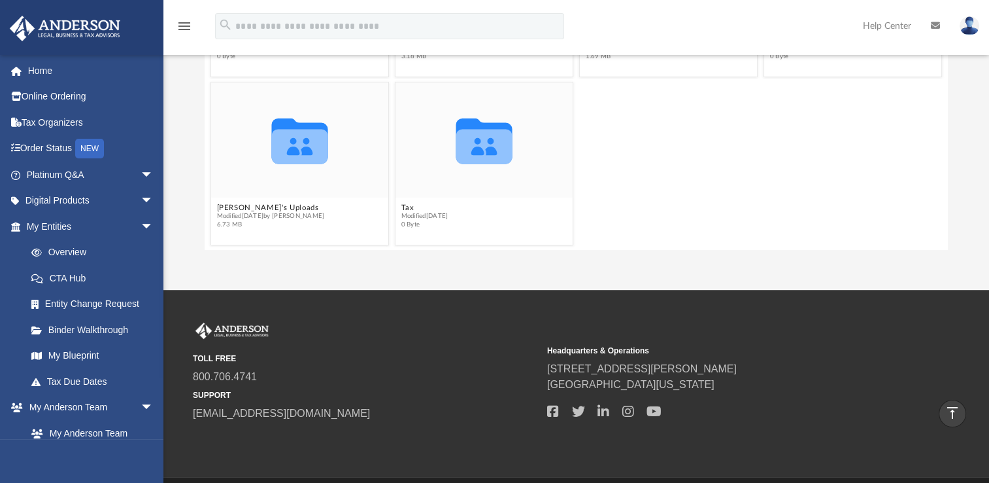
click at [974, 27] on img at bounding box center [970, 25] width 20 height 19
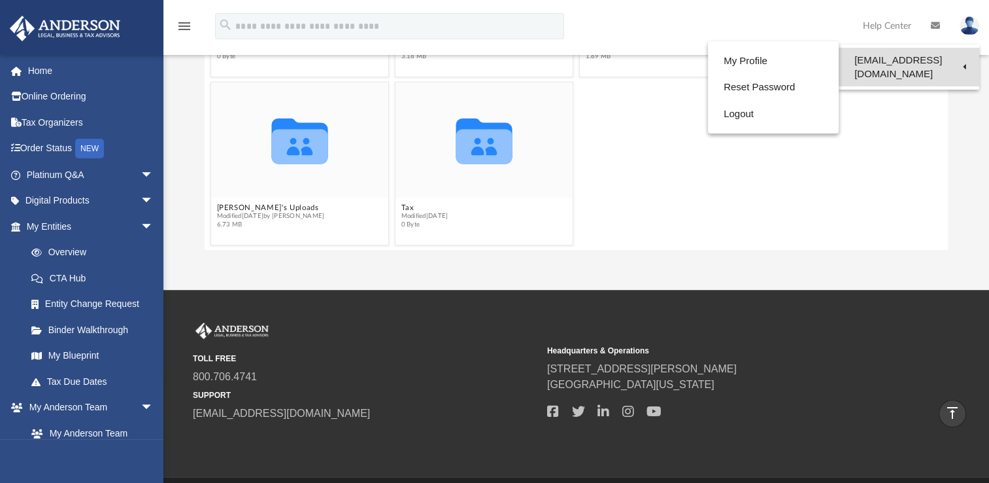
click at [955, 57] on link "[EMAIL_ADDRESS][DOMAIN_NAME]" at bounding box center [909, 67] width 141 height 39
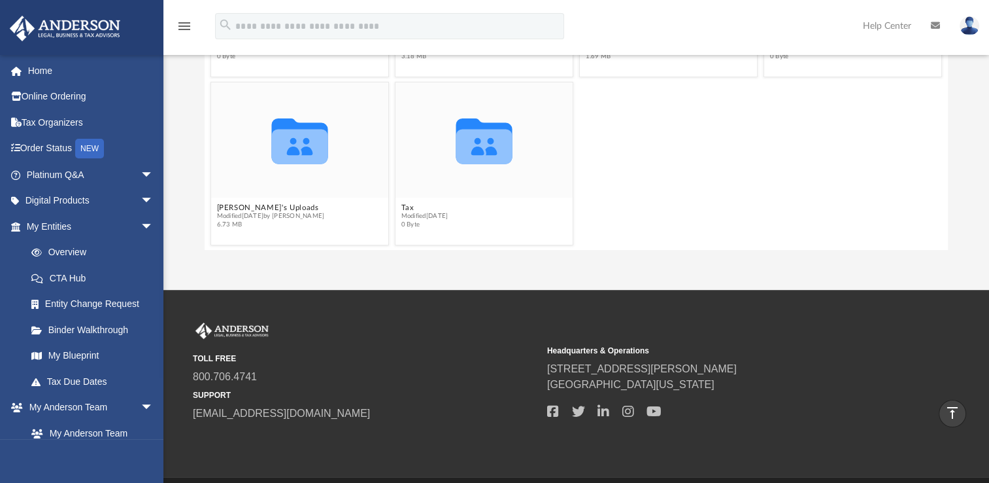
click at [955, 57] on div "Difficulty viewing your box folder? You can also access your account directly o…" at bounding box center [576, 42] width 826 height 418
click at [972, 23] on img at bounding box center [970, 25] width 20 height 19
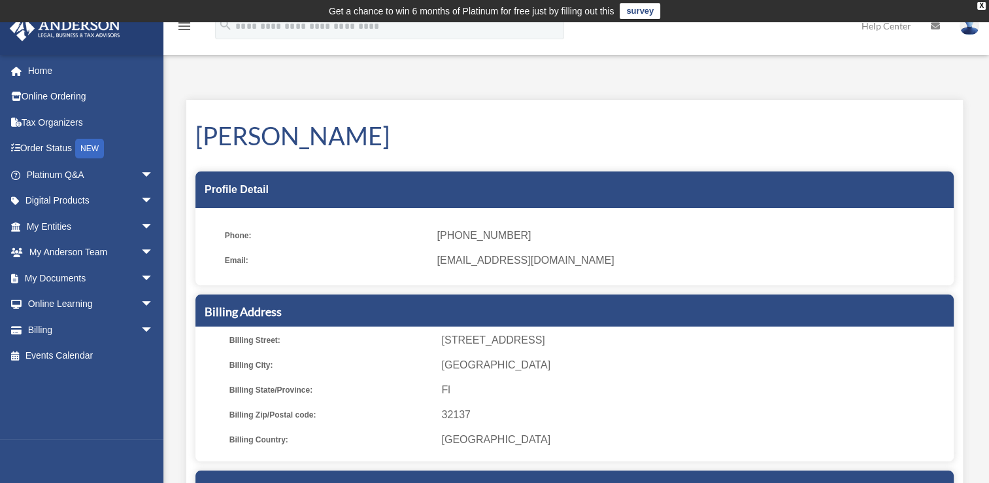
click at [966, 27] on img at bounding box center [970, 25] width 20 height 19
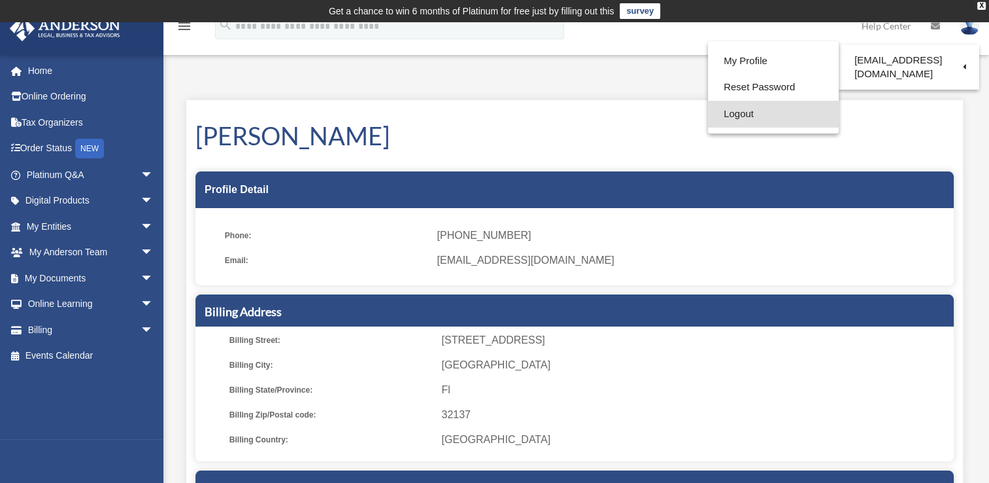
click at [734, 118] on link "Logout" at bounding box center [773, 114] width 131 height 27
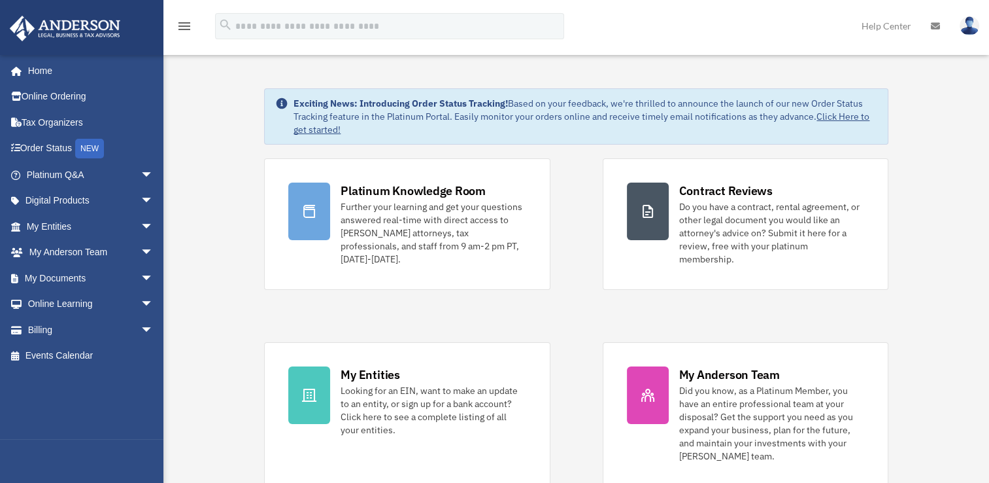
click at [585, 306] on div "Platinum Knowledge Room Further your learning and get your questions answered r…" at bounding box center [576, 322] width 624 height 328
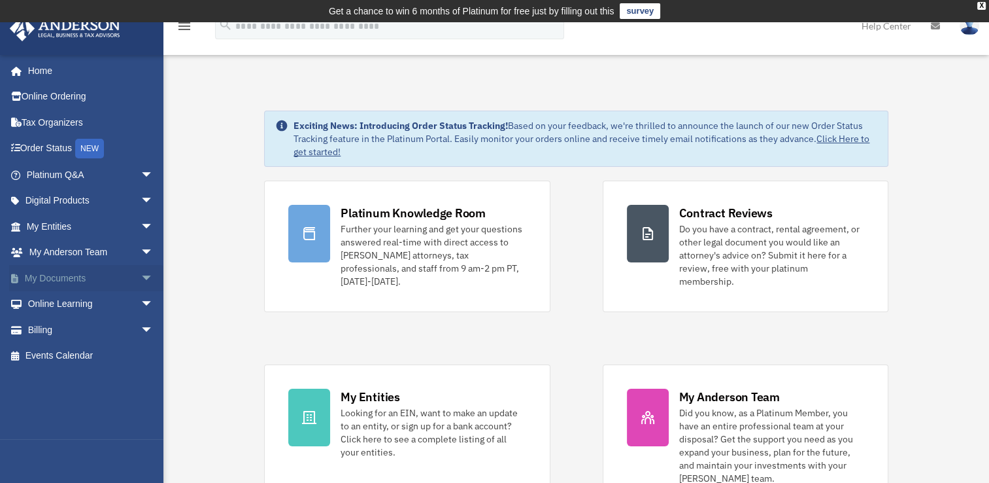
click at [141, 278] on span "arrow_drop_down" at bounding box center [154, 278] width 26 height 27
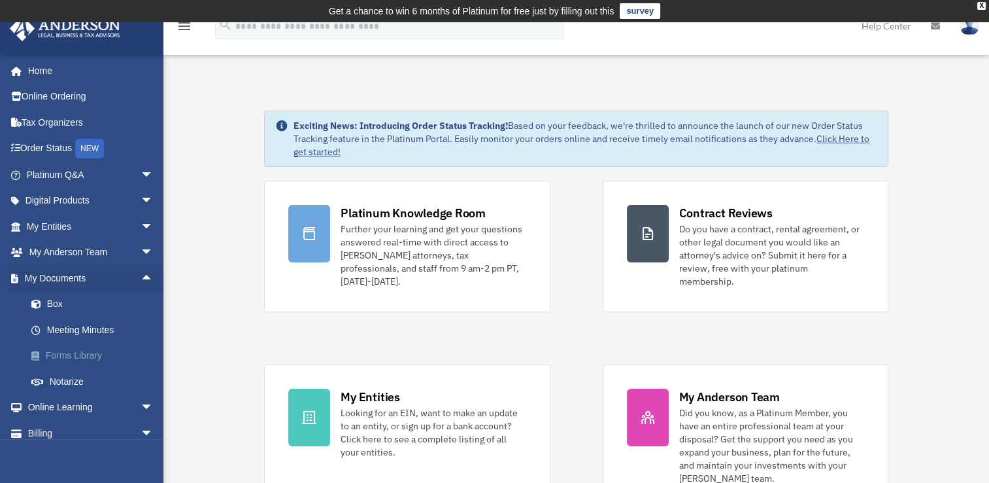
click at [69, 353] on link "Forms Library" at bounding box center [95, 356] width 155 height 26
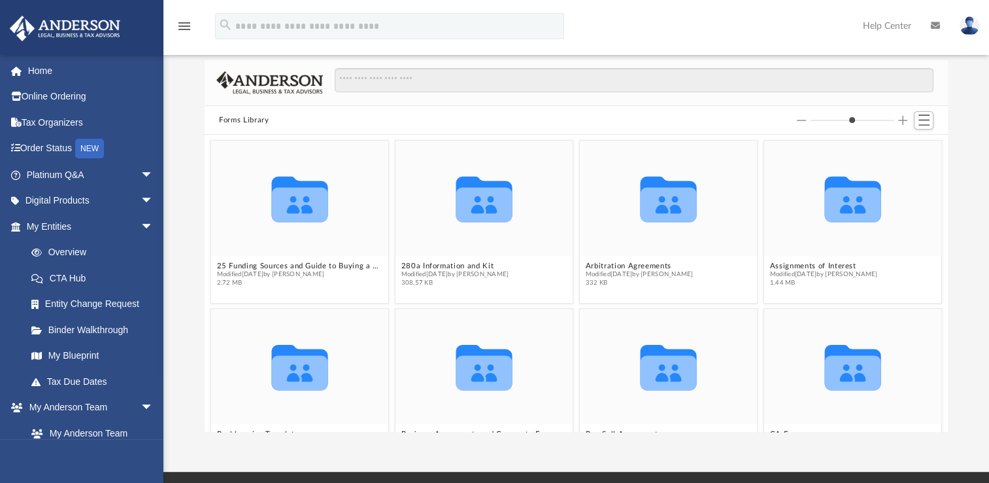
scroll to position [52, 0]
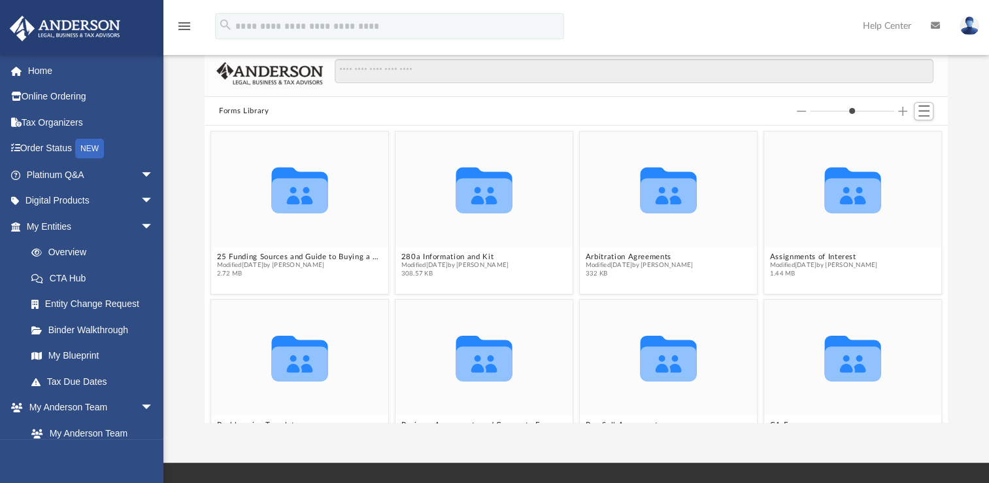
click at [941, 407] on div "Scroll to top vertical_align_top" at bounding box center [952, 413] width 27 height 27
click at [848, 190] on icon "grid" at bounding box center [853, 195] width 56 height 35
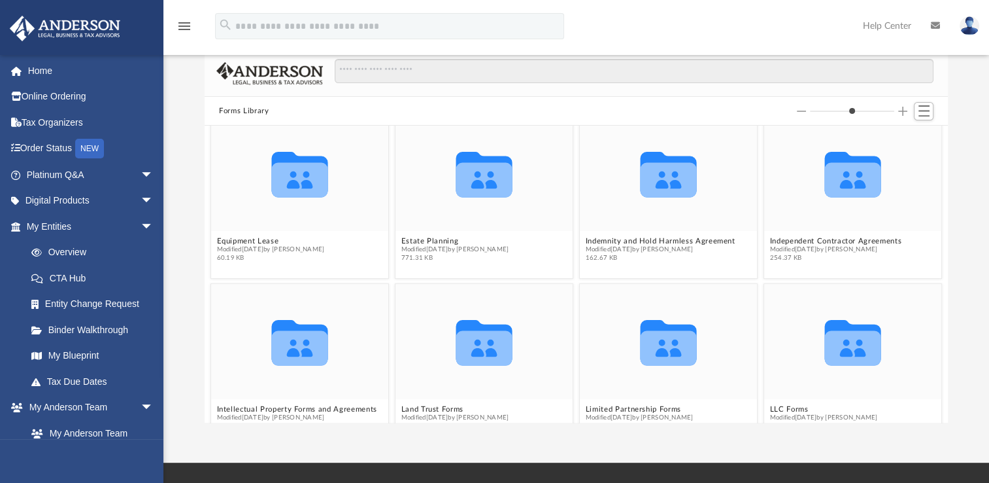
scroll to position [780, 0]
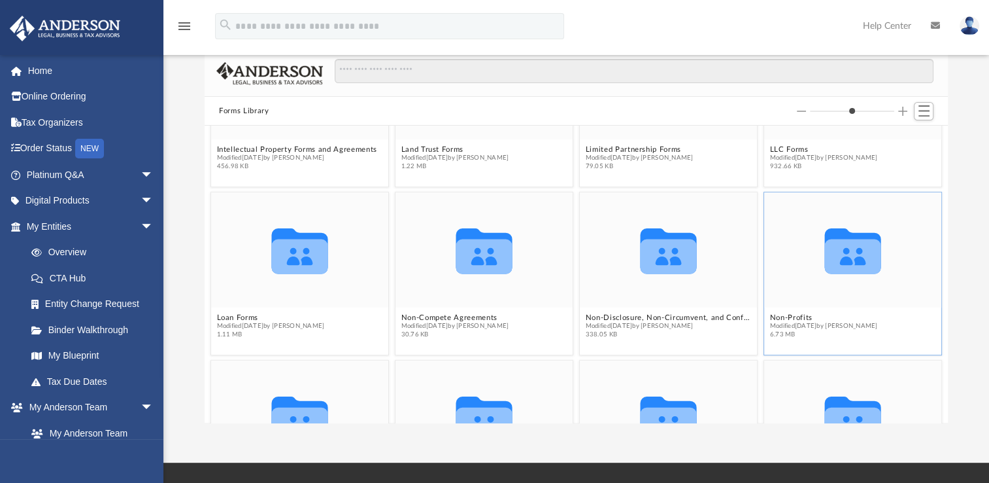
click at [865, 197] on div "Collaborated Folder" at bounding box center [852, 249] width 177 height 115
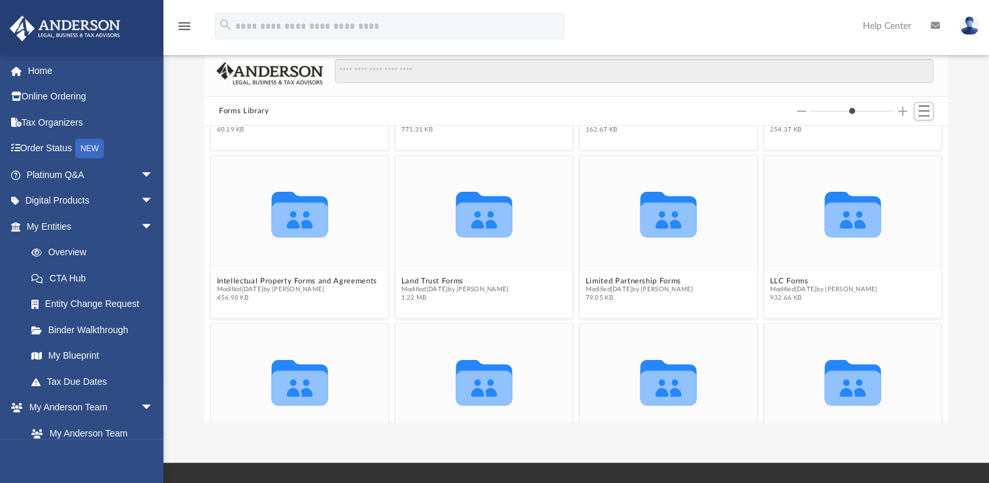
scroll to position [596, 0]
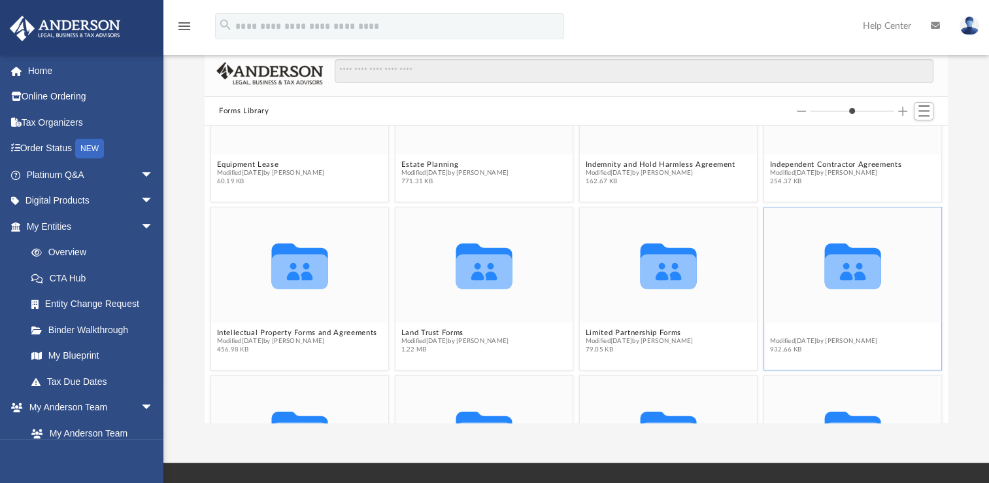
click at [785, 333] on button "LLC Forms" at bounding box center [824, 332] width 108 height 9
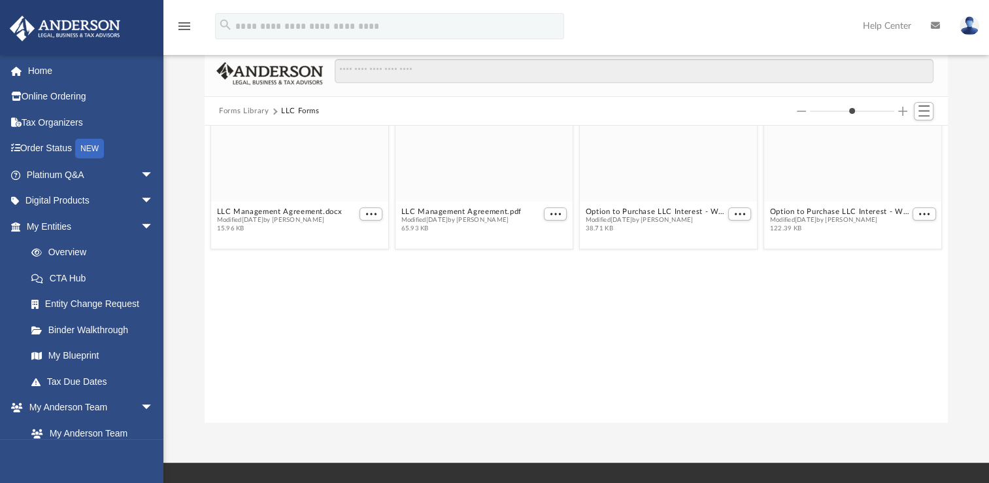
scroll to position [0, 0]
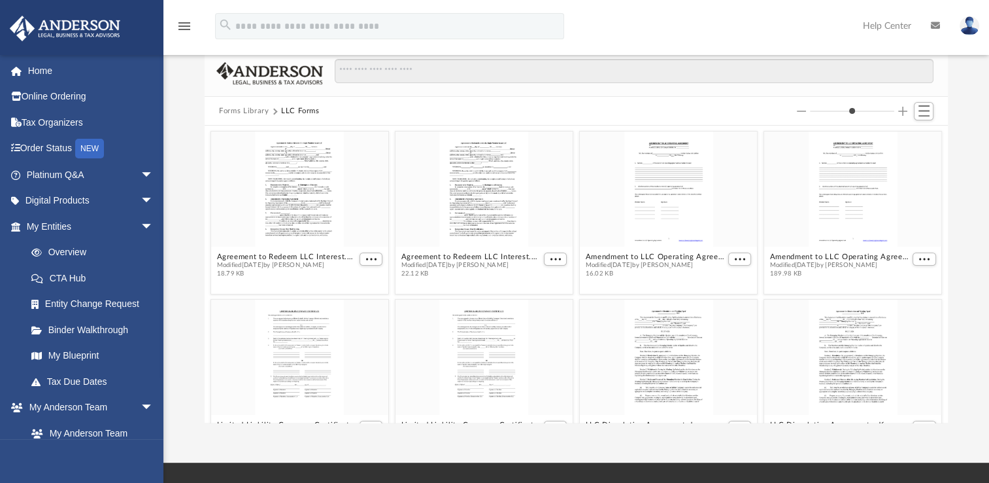
click at [942, 406] on div "Scroll to top vertical_align_top" at bounding box center [952, 413] width 27 height 27
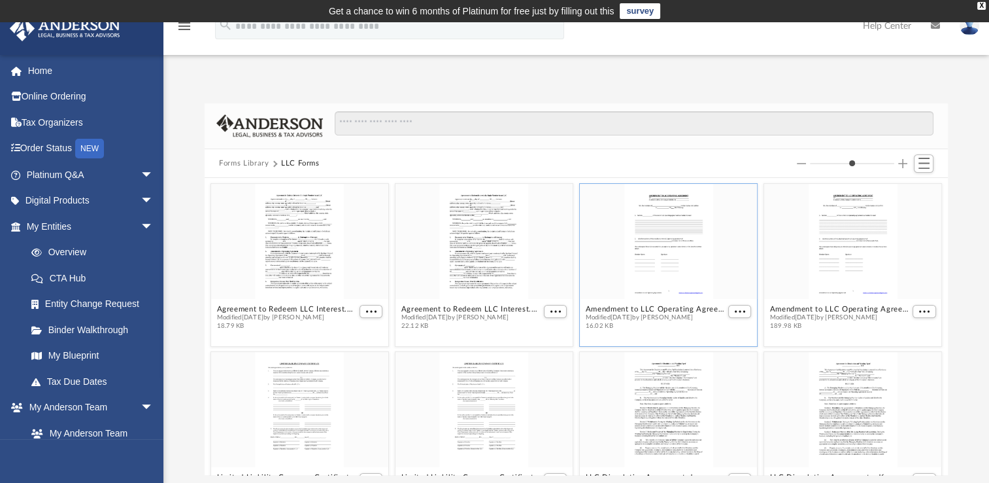
click at [666, 244] on div "grid" at bounding box center [668, 241] width 177 height 115
drag, startPoint x: 666, startPoint y: 244, endPoint x: 640, endPoint y: 227, distance: 31.7
click at [640, 227] on div "grid" at bounding box center [668, 241] width 177 height 115
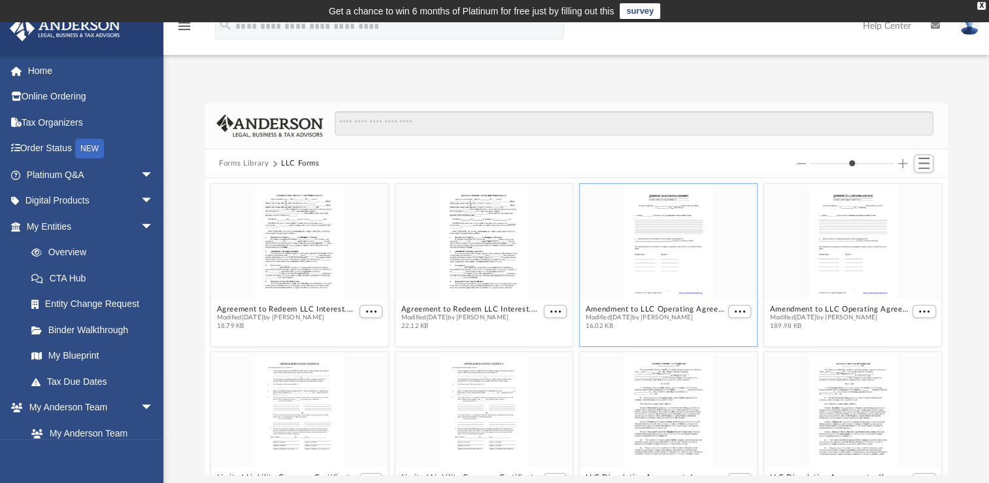
drag, startPoint x: 640, startPoint y: 227, endPoint x: 649, endPoint y: 241, distance: 16.5
click at [649, 241] on div "grid" at bounding box center [668, 241] width 177 height 115
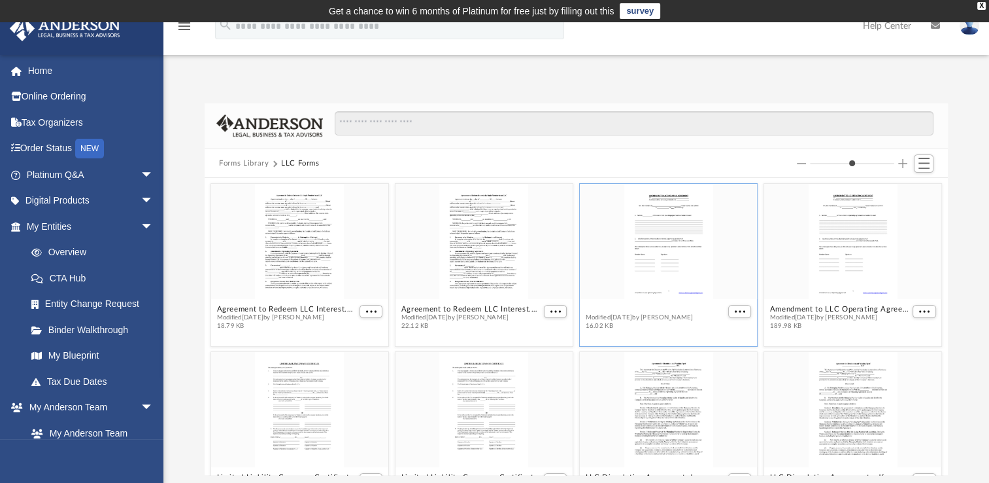
click at [625, 305] on button "Amendment to LLC Operating Agreement.docx" at bounding box center [656, 309] width 140 height 9
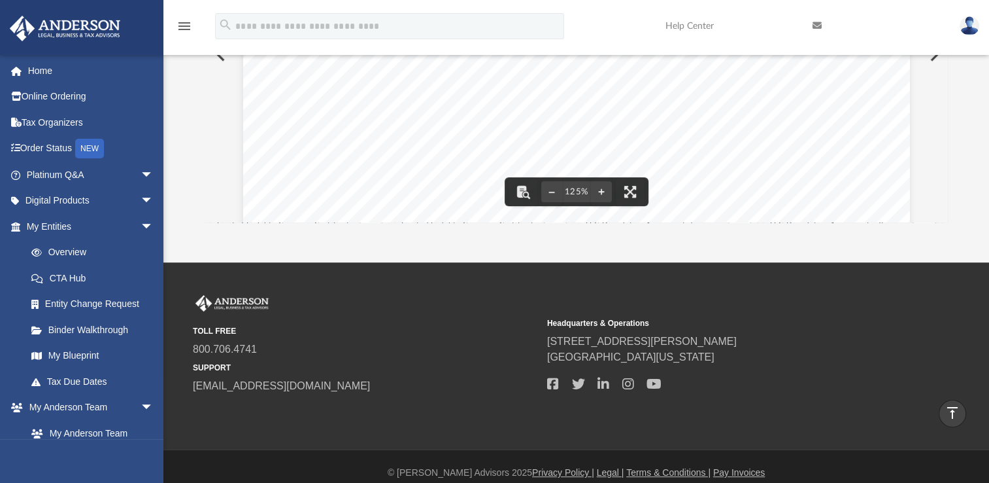
scroll to position [545, 0]
click at [946, 69] on button "Preview" at bounding box center [933, 53] width 29 height 37
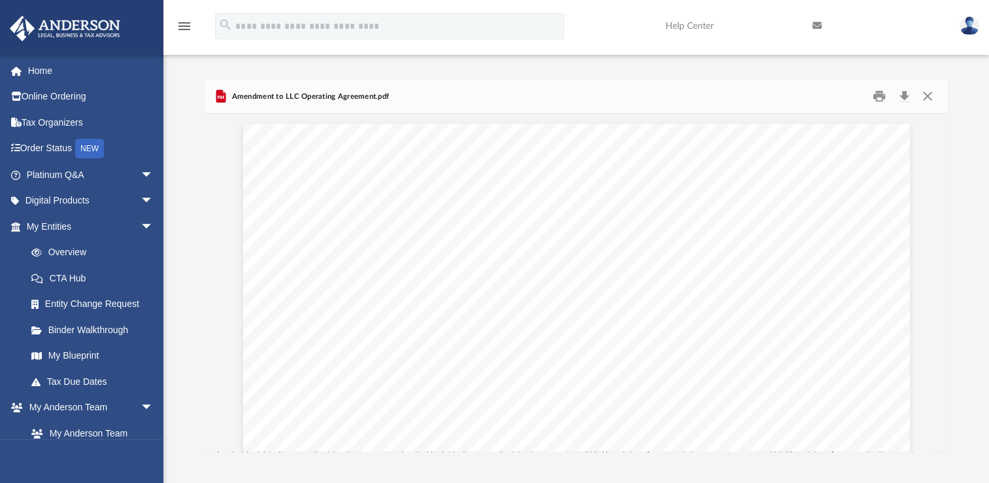
scroll to position [0, 0]
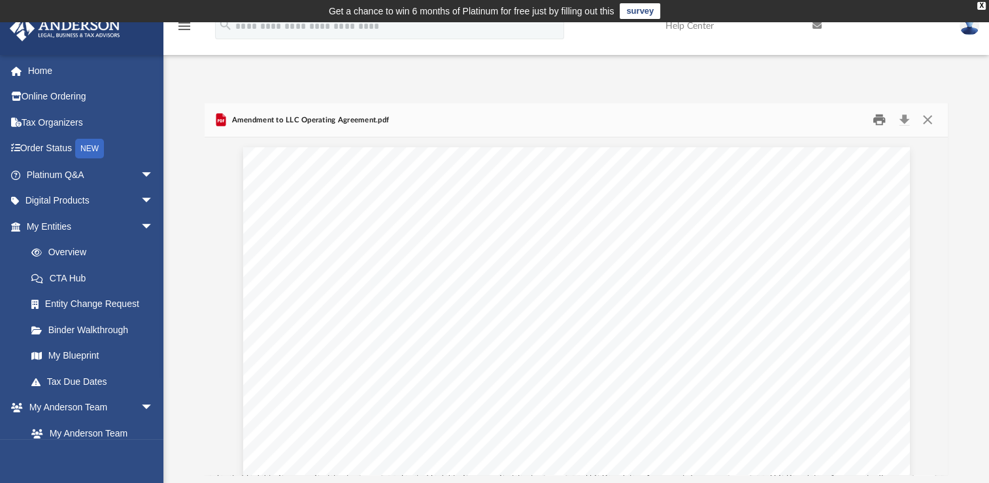
click at [882, 119] on button "Print" at bounding box center [880, 120] width 26 height 20
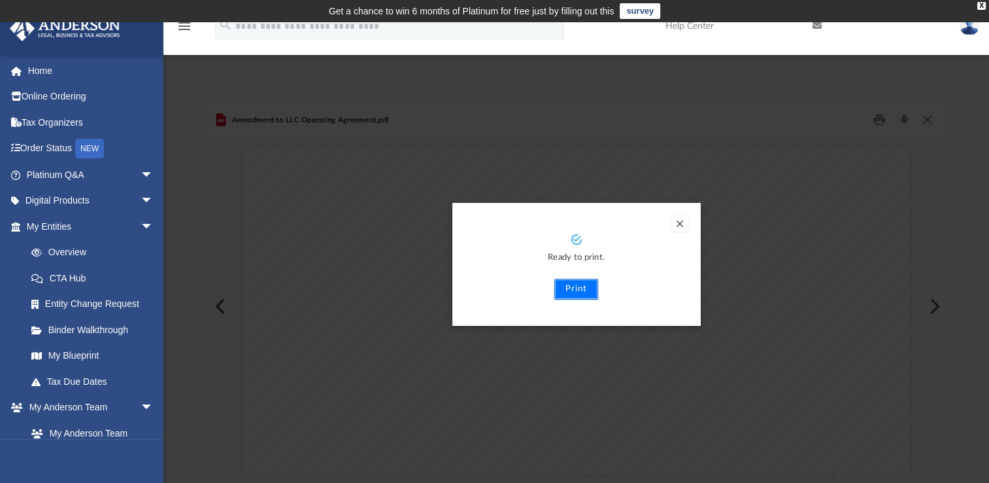
click at [589, 289] on button "Print" at bounding box center [577, 289] width 44 height 21
